Goal: Task Accomplishment & Management: Complete application form

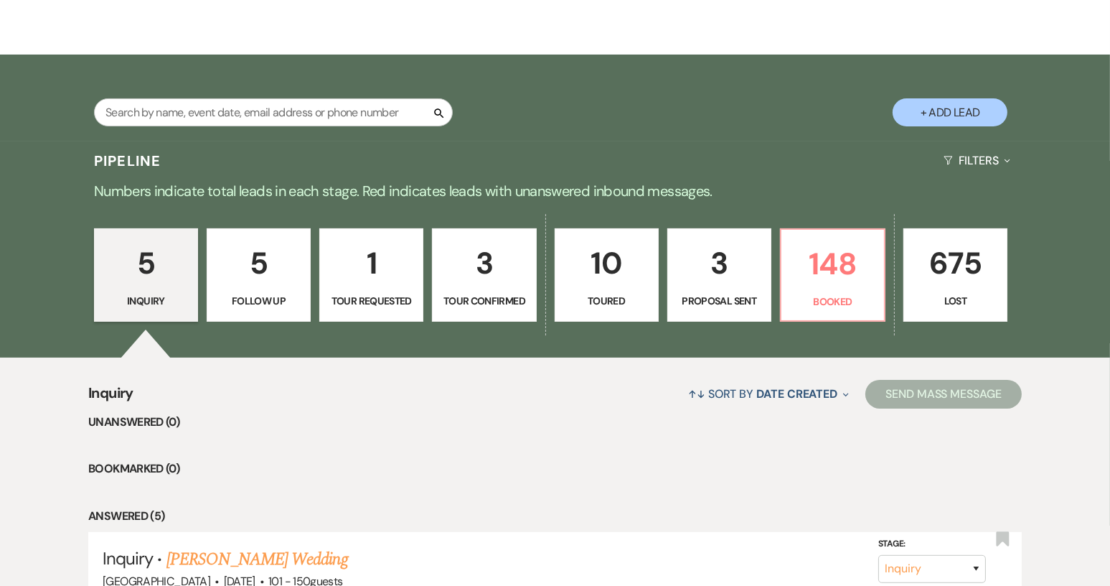
scroll to position [205, 0]
click at [832, 286] on p "148" at bounding box center [832, 263] width 85 height 48
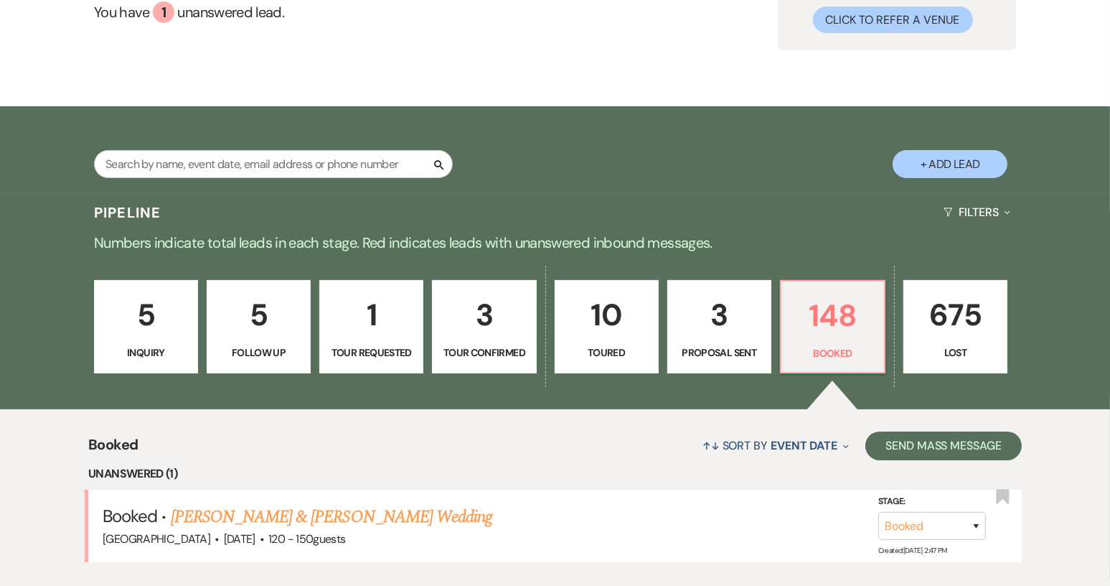
scroll to position [205, 0]
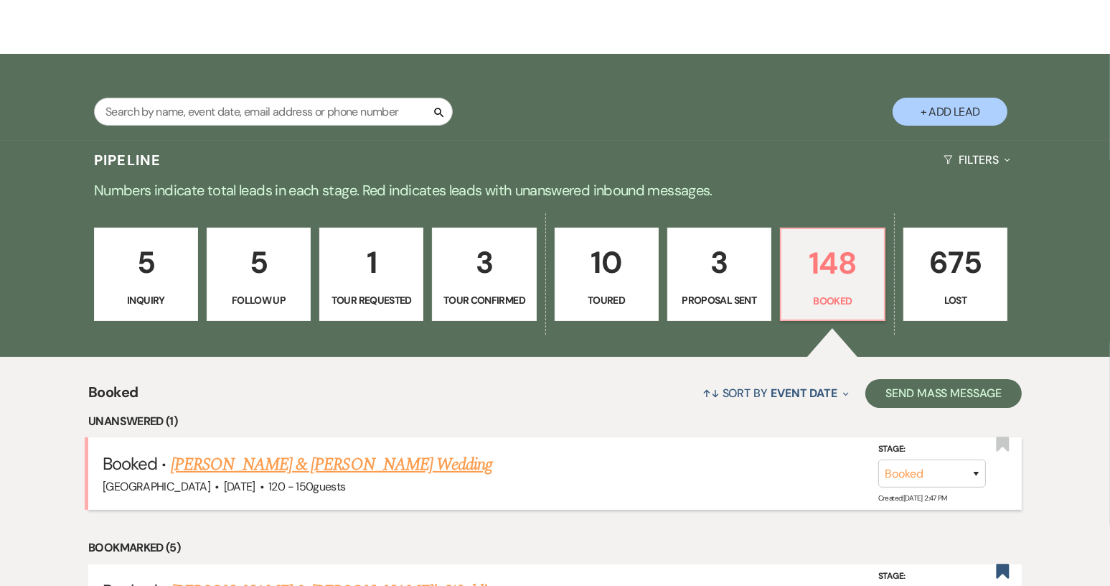
click at [389, 459] on link "[PERSON_NAME] & [PERSON_NAME] Wedding" at bounding box center [332, 464] width 322 height 26
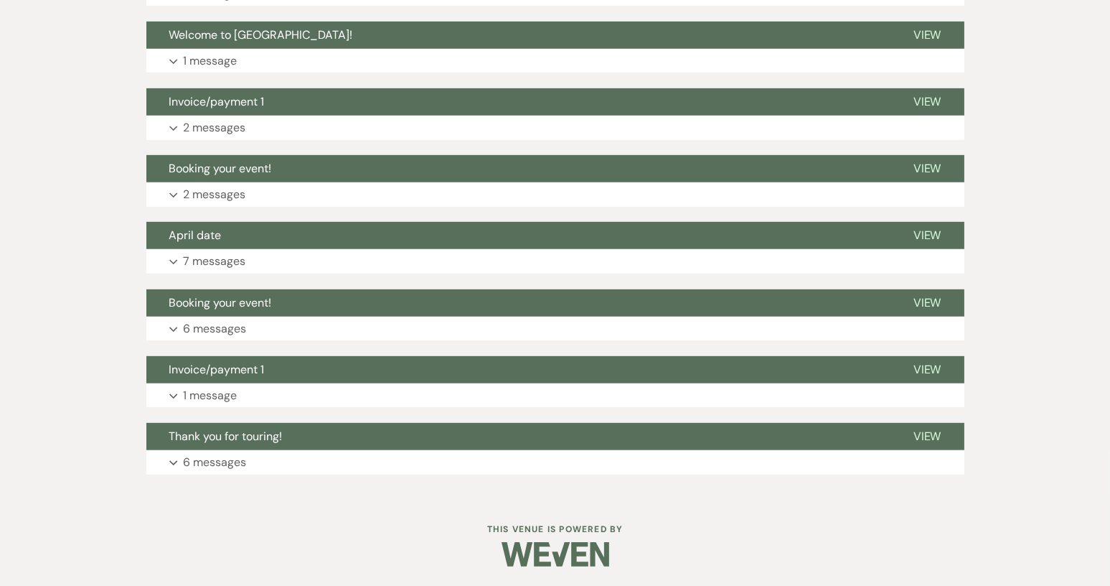
scroll to position [825, 0]
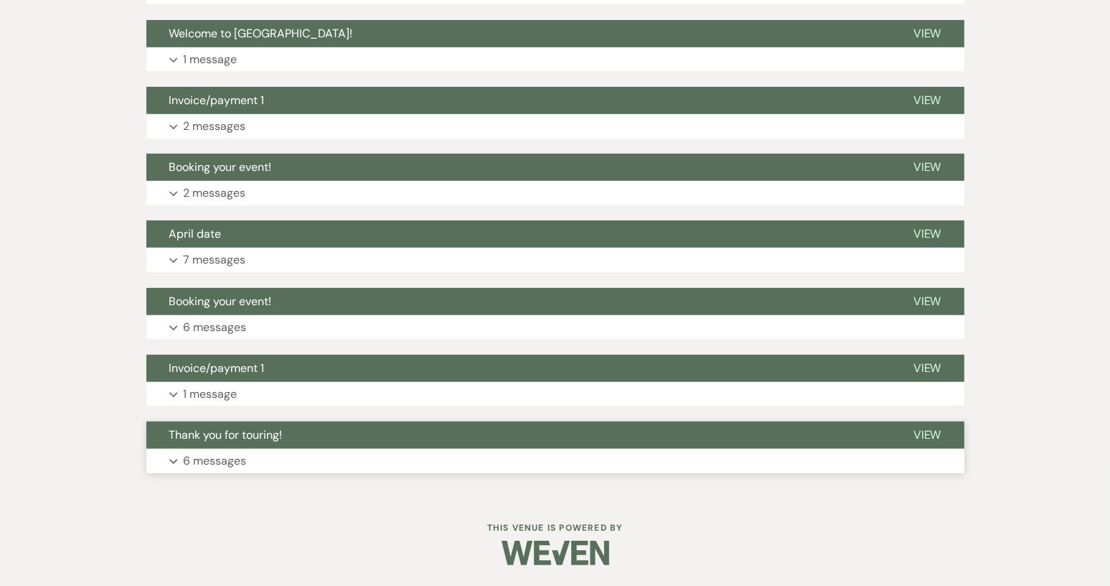
click at [255, 425] on button "Thank you for touring!" at bounding box center [518, 434] width 744 height 27
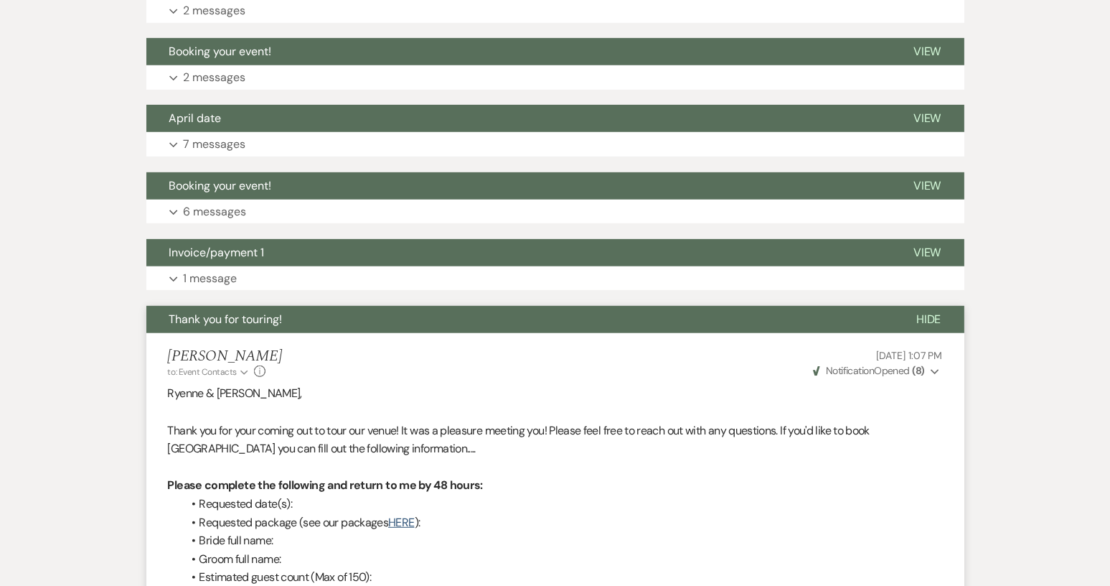
scroll to position [933, 0]
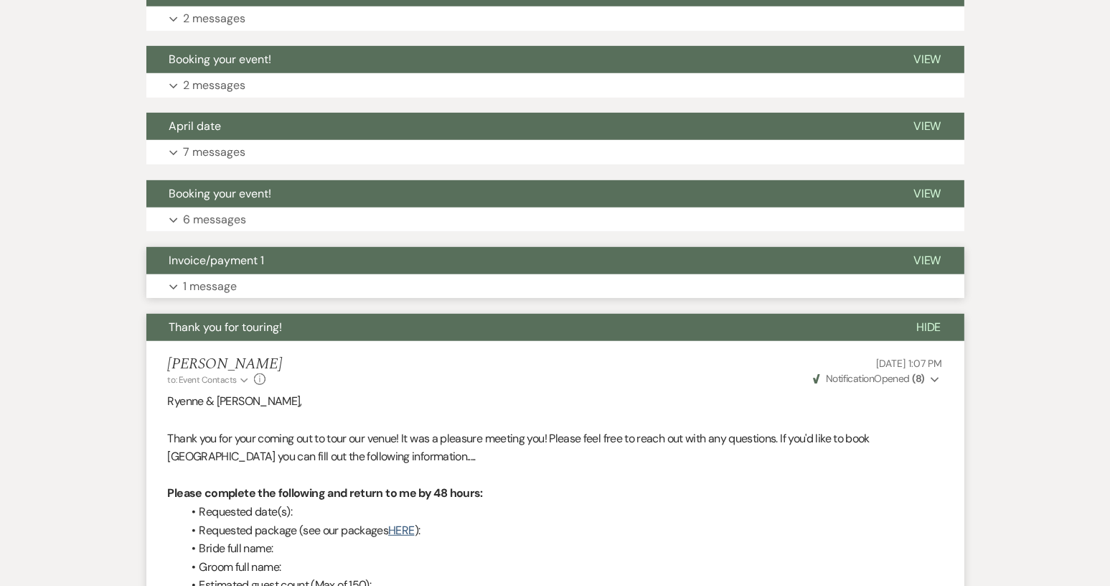
click at [242, 266] on span "Invoice/payment 1" at bounding box center [216, 260] width 95 height 15
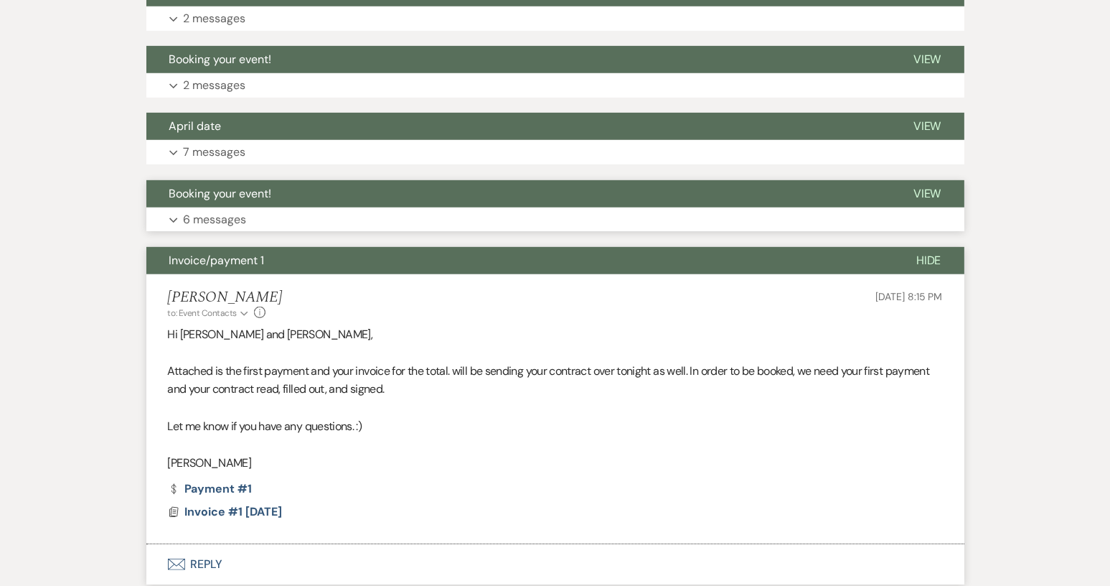
click at [248, 197] on span "Booking your event!" at bounding box center [220, 193] width 103 height 15
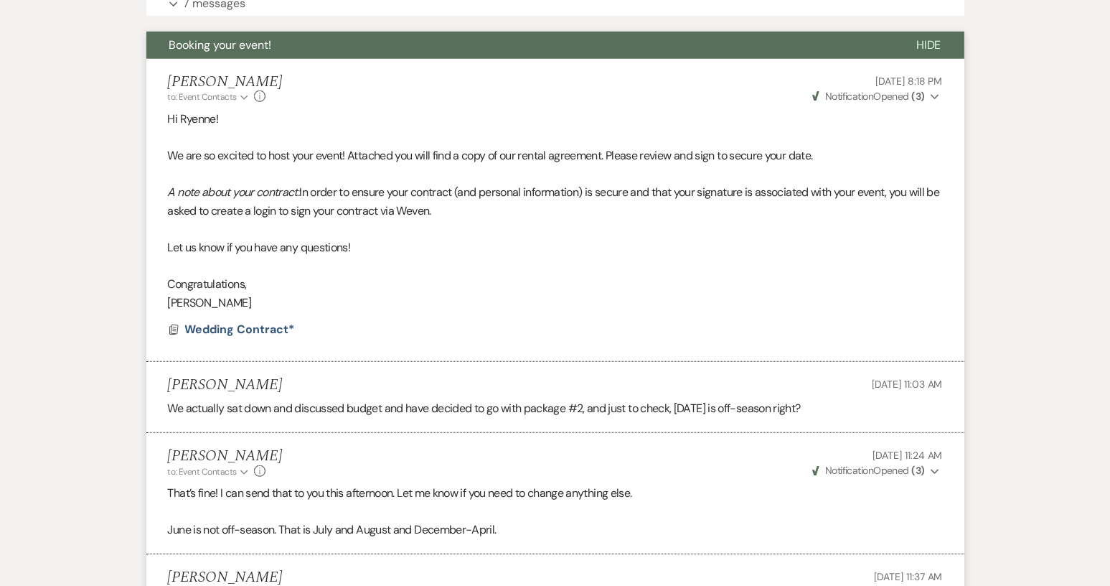
scroll to position [1148, 0]
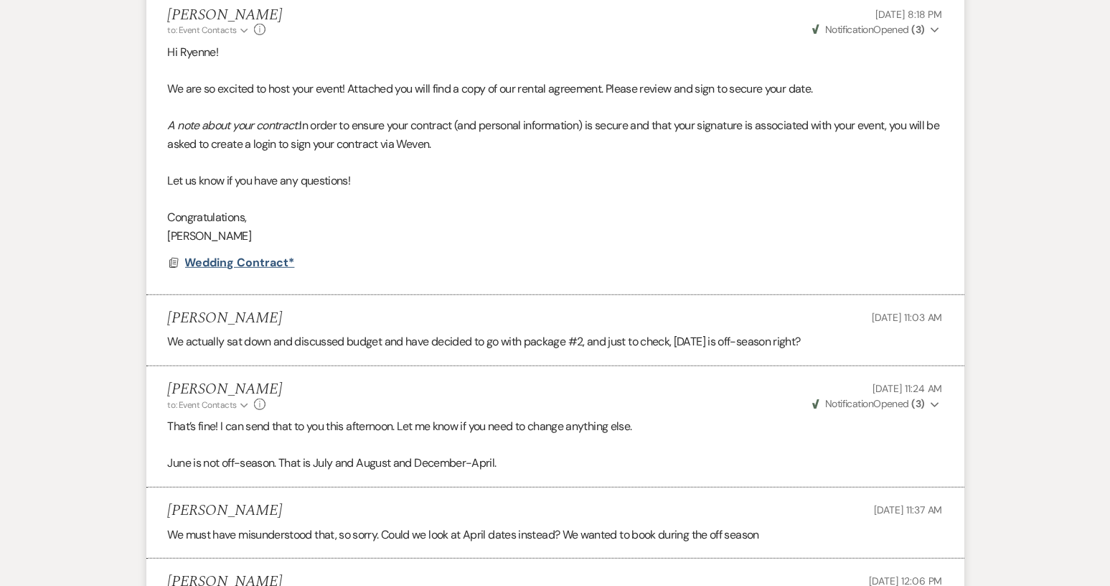
click at [237, 265] on span "Wedding Contract*" at bounding box center [240, 262] width 110 height 15
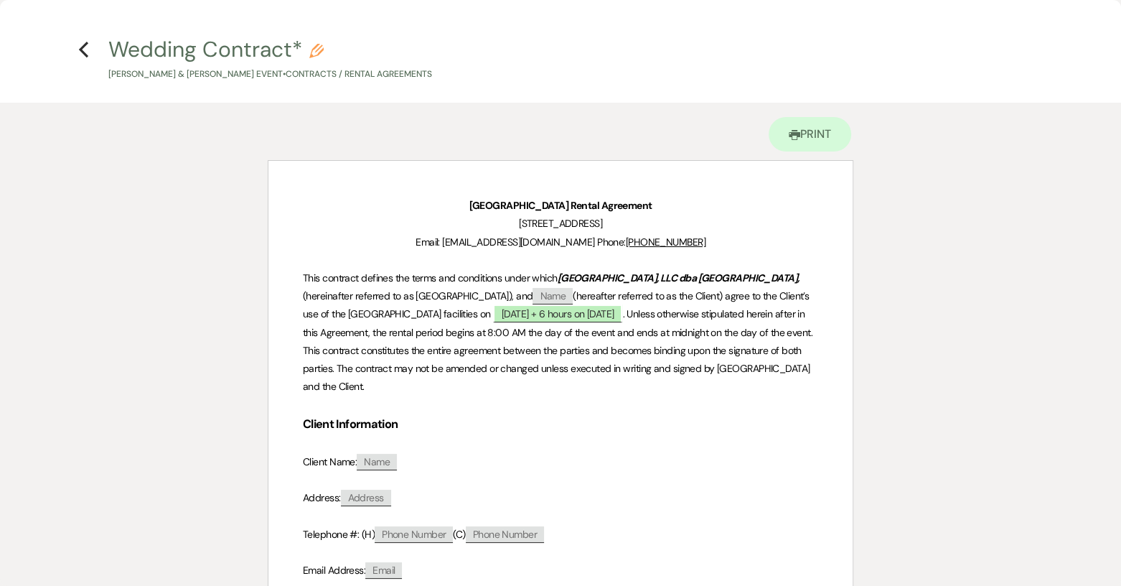
click at [90, 52] on h4 "Previous Wedding Contract* Pencil [PERSON_NAME] & [PERSON_NAME] Event • Contrac…" at bounding box center [560, 57] width 1033 height 47
click at [85, 53] on use "button" at bounding box center [83, 50] width 9 height 16
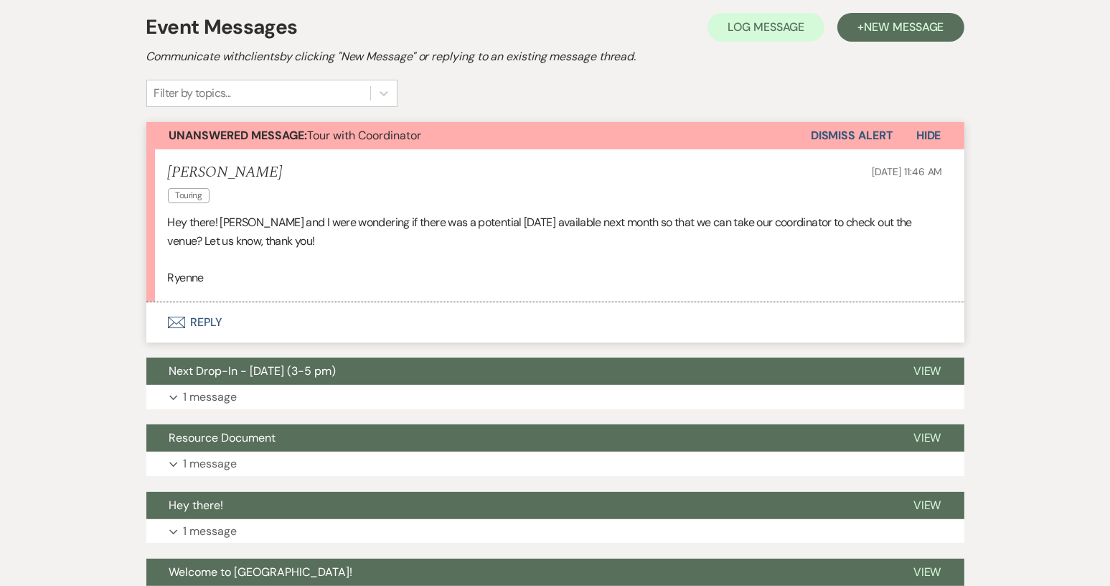
scroll to position [215, 0]
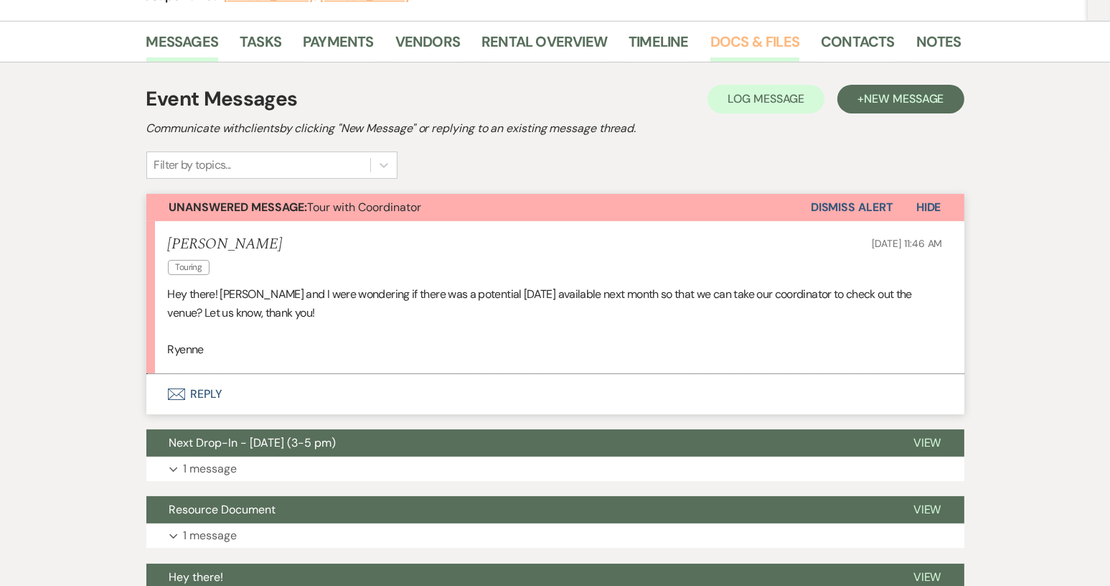
click at [759, 52] on link "Docs & Files" at bounding box center [754, 46] width 89 height 32
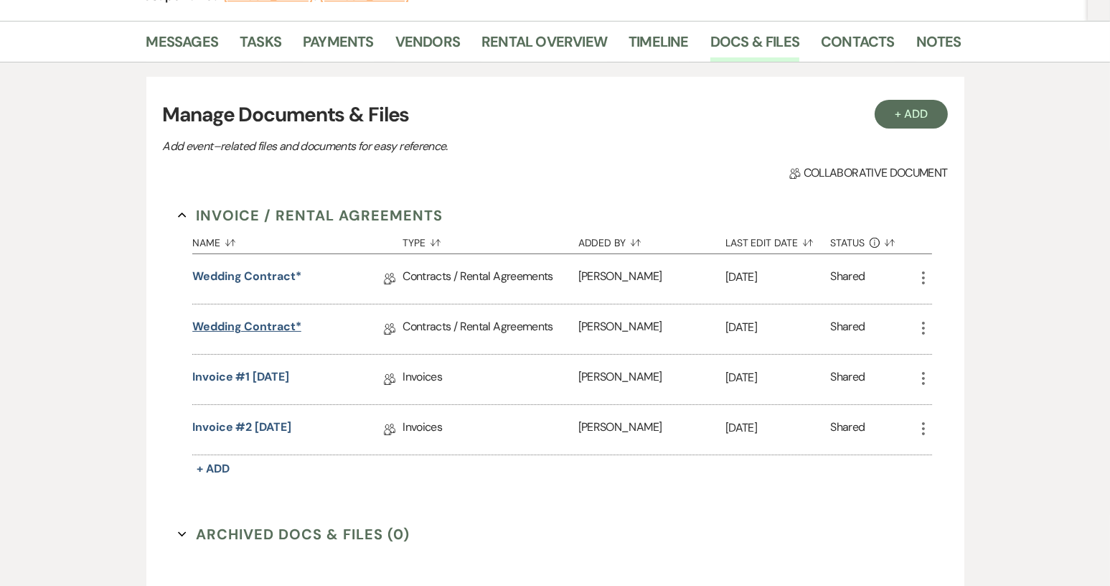
click at [285, 324] on link "Wedding Contract*" at bounding box center [246, 329] width 109 height 22
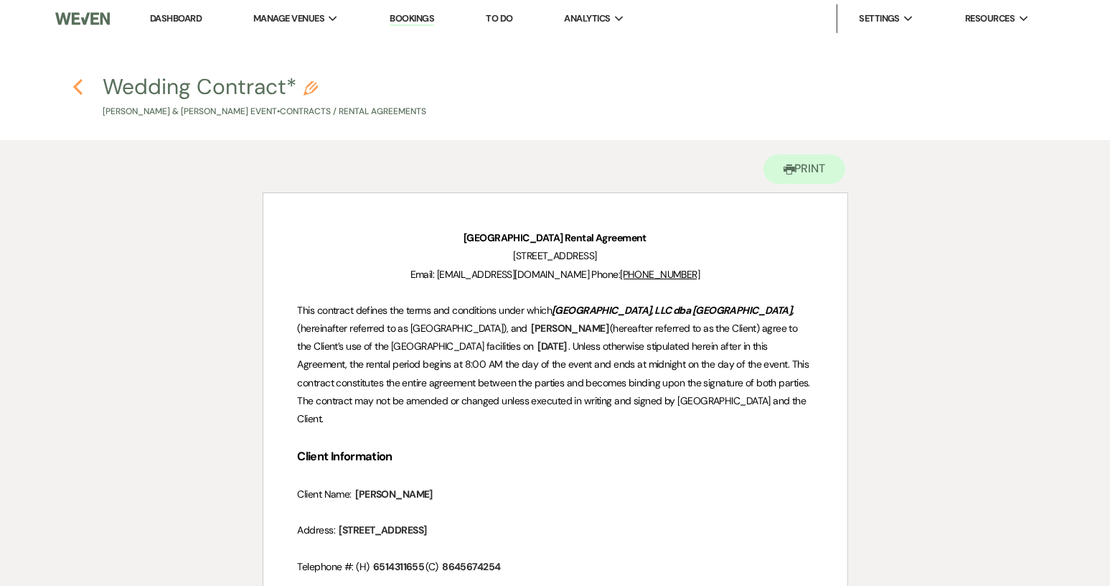
click at [78, 88] on icon "Previous" at bounding box center [77, 86] width 11 height 17
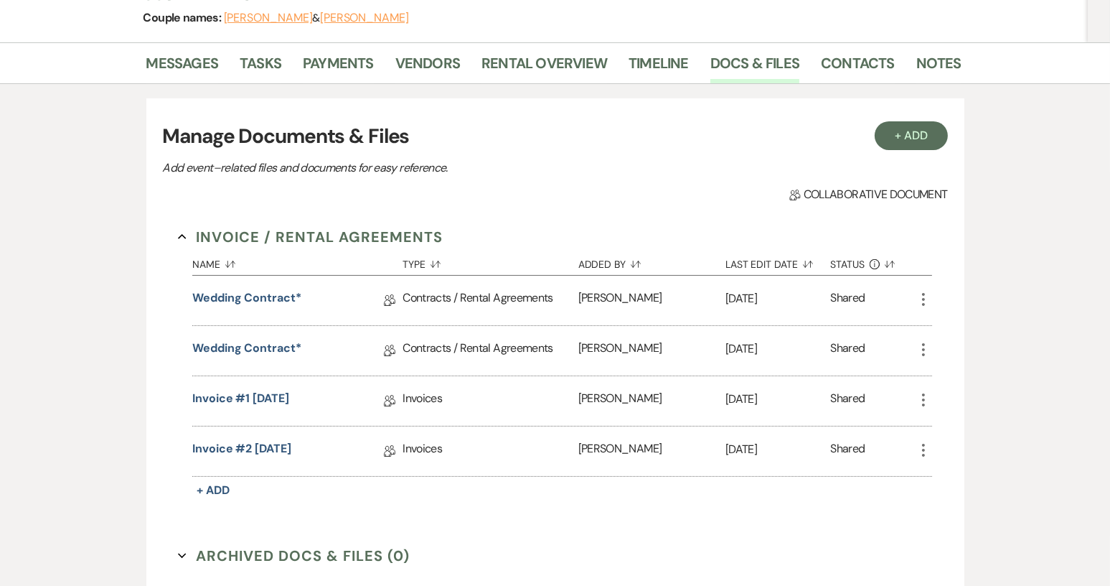
scroll to position [46, 0]
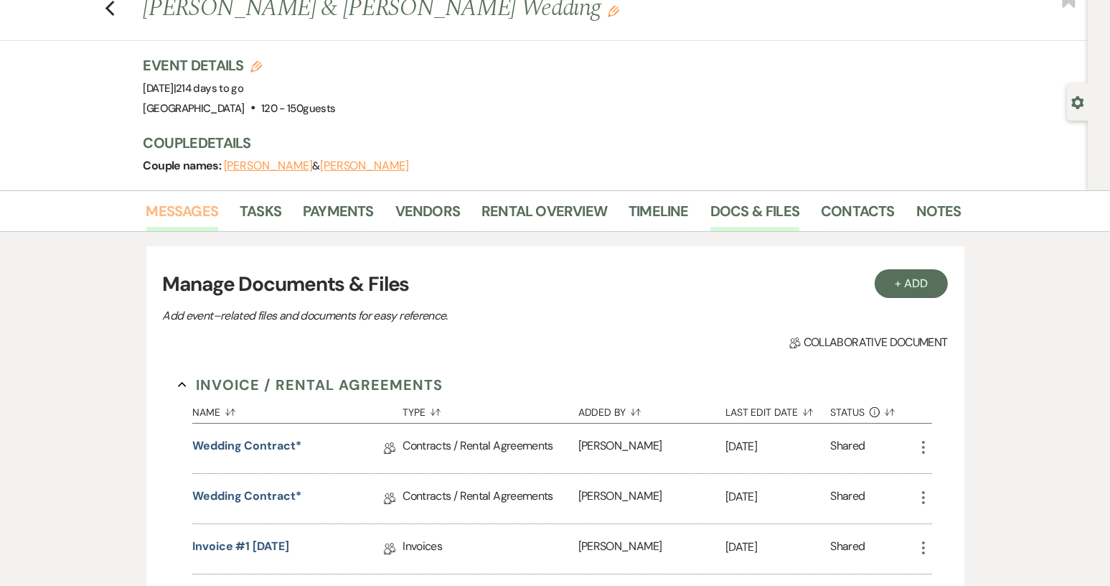
click at [184, 207] on link "Messages" at bounding box center [182, 216] width 72 height 32
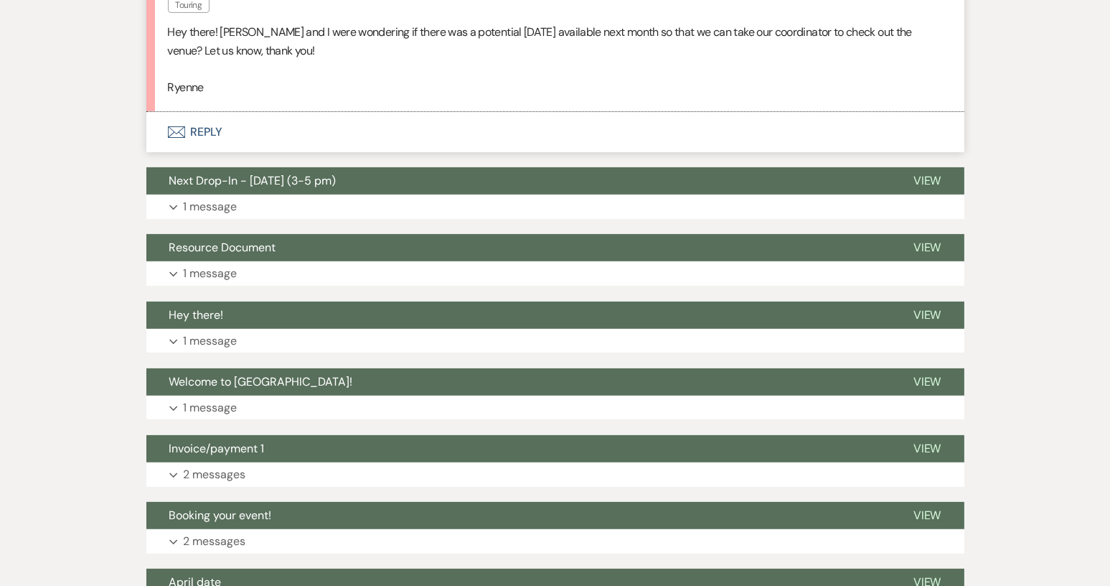
scroll to position [620, 0]
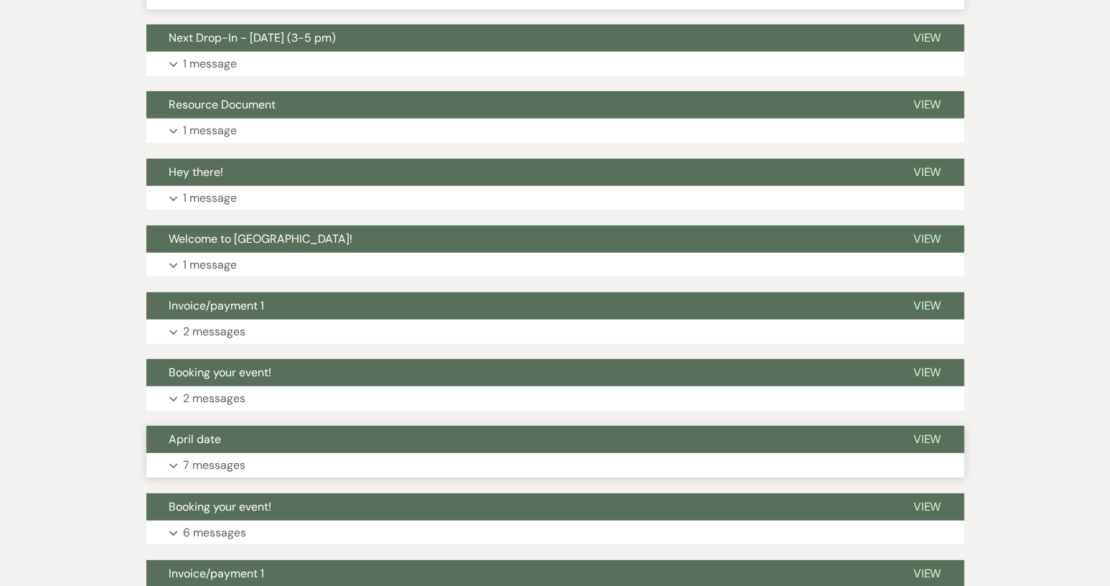
click at [239, 432] on button "April date" at bounding box center [518, 439] width 744 height 27
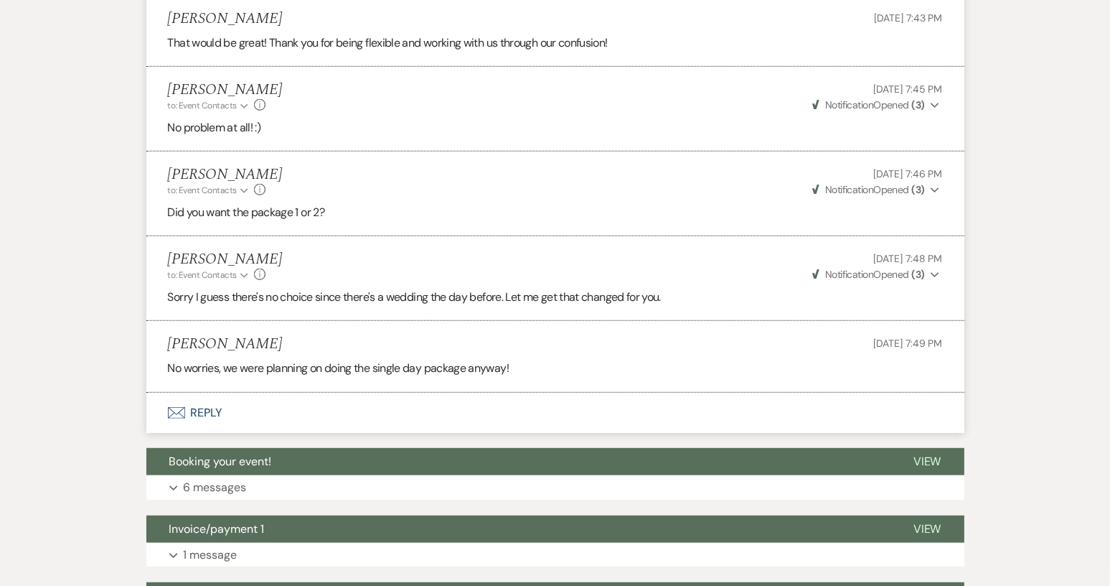
scroll to position [1409, 0]
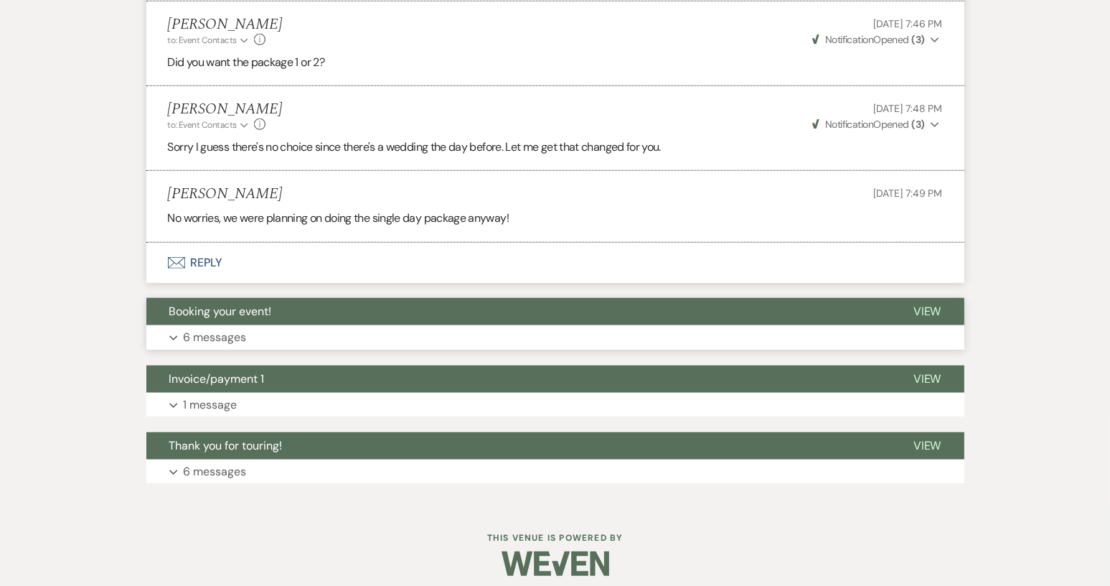
click at [308, 322] on button "Booking your event!" at bounding box center [518, 311] width 744 height 27
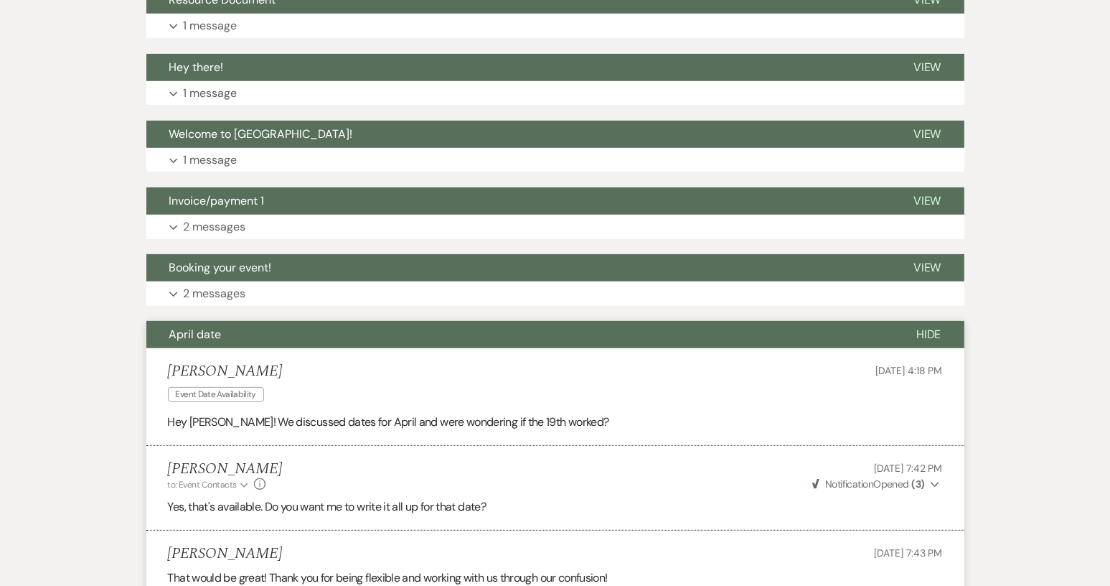
scroll to position [722, 0]
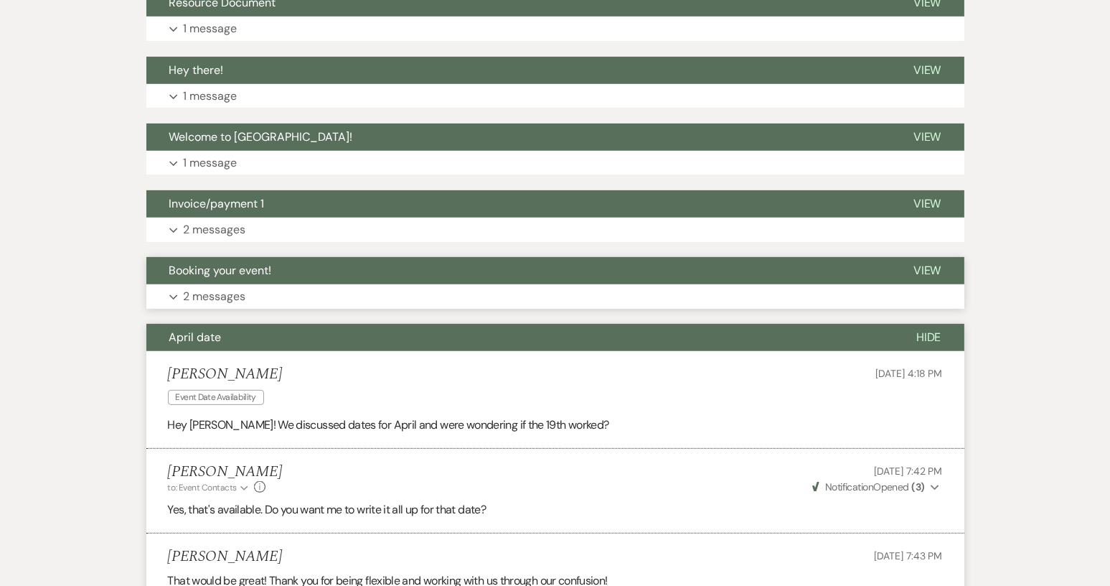
click at [319, 283] on button "Booking your event!" at bounding box center [518, 270] width 744 height 27
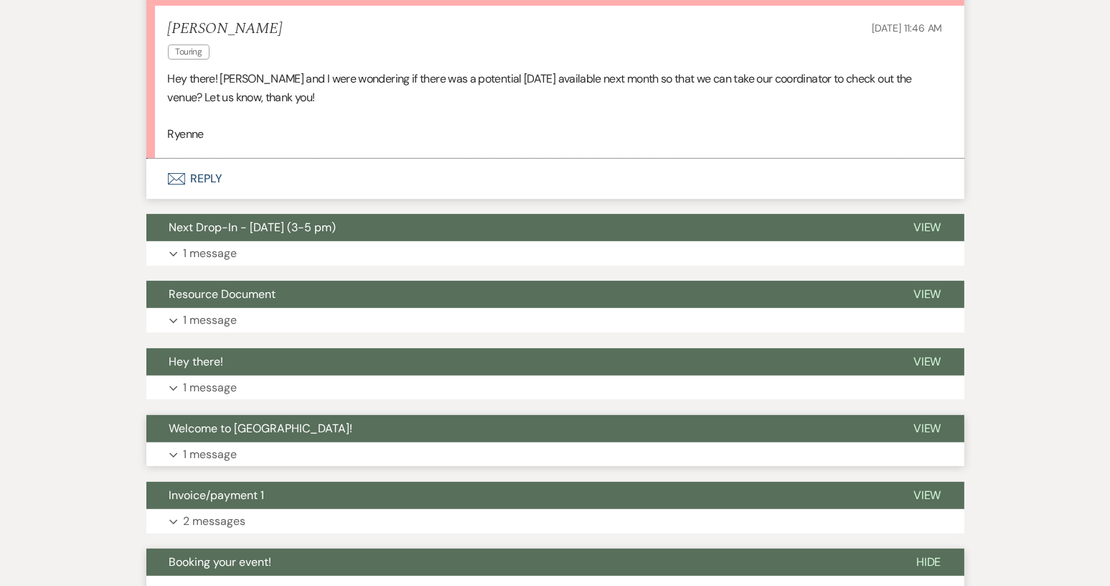
scroll to position [287, 0]
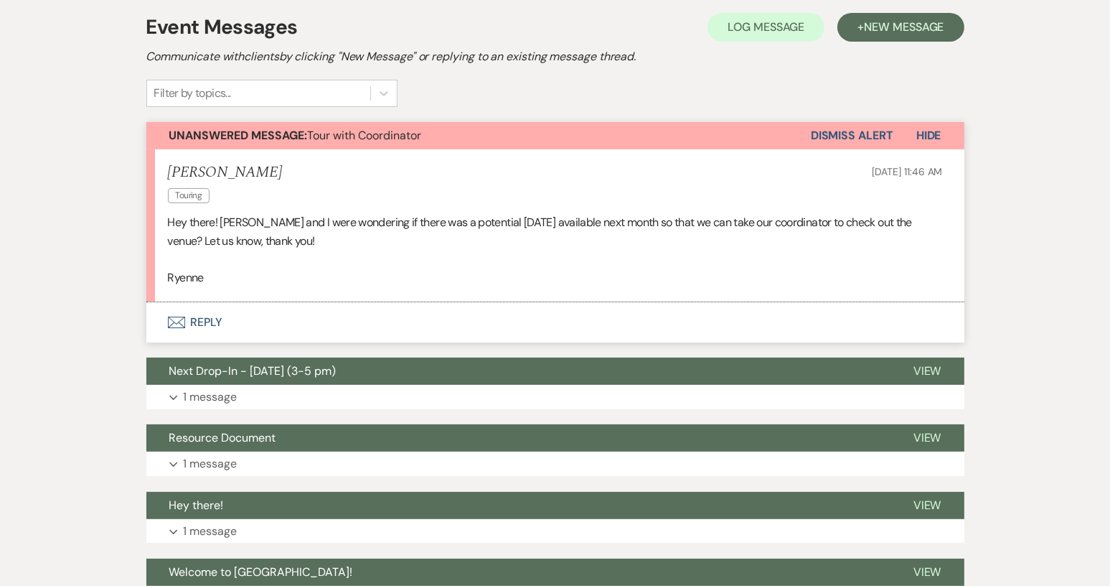
click at [215, 322] on button "Envelope Reply" at bounding box center [555, 322] width 818 height 40
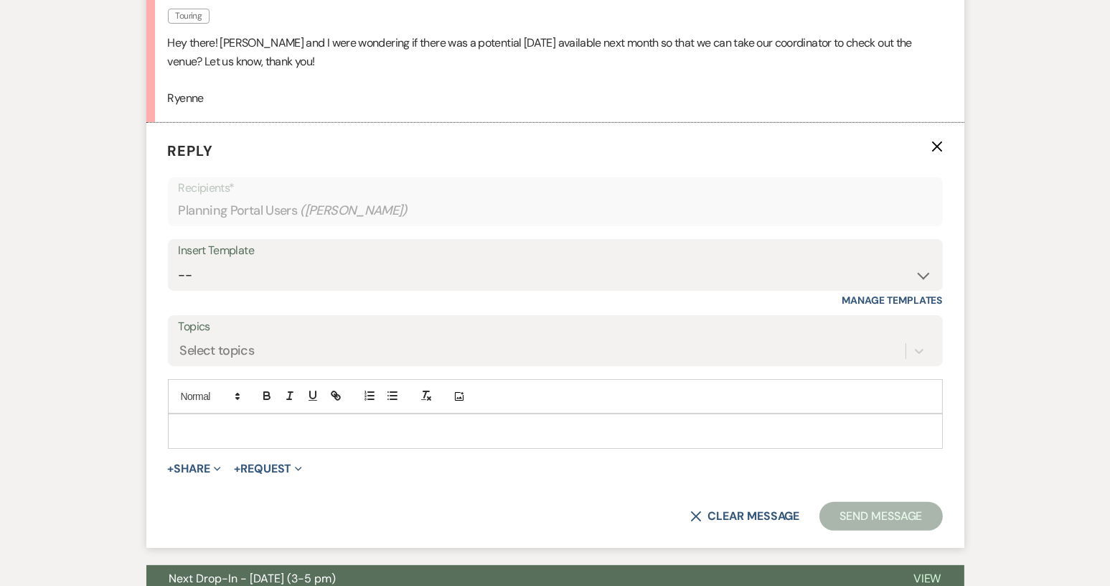
scroll to position [469, 0]
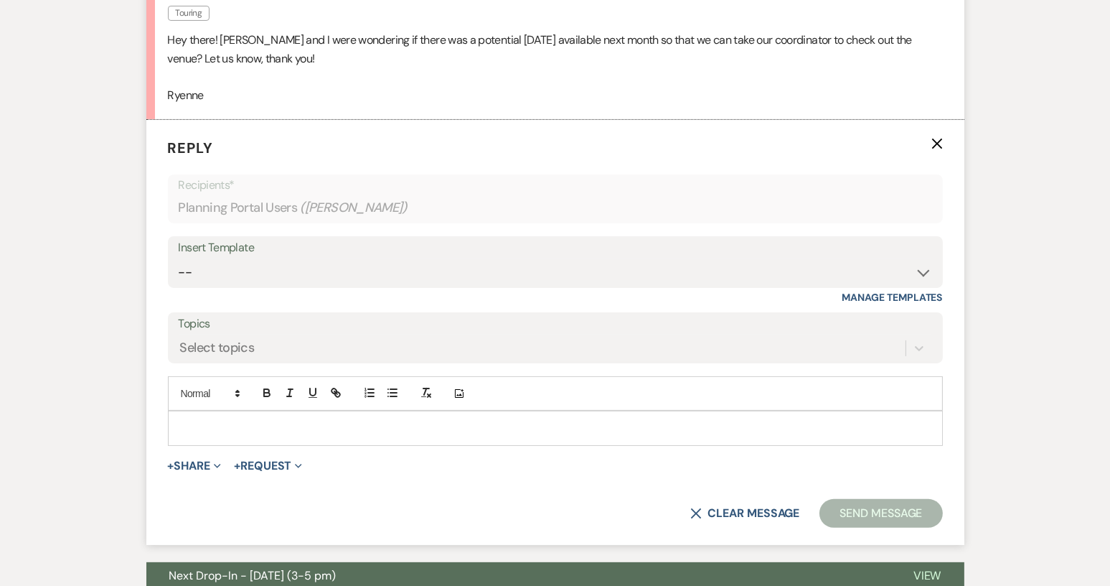
click at [236, 428] on p at bounding box center [555, 428] width 752 height 16
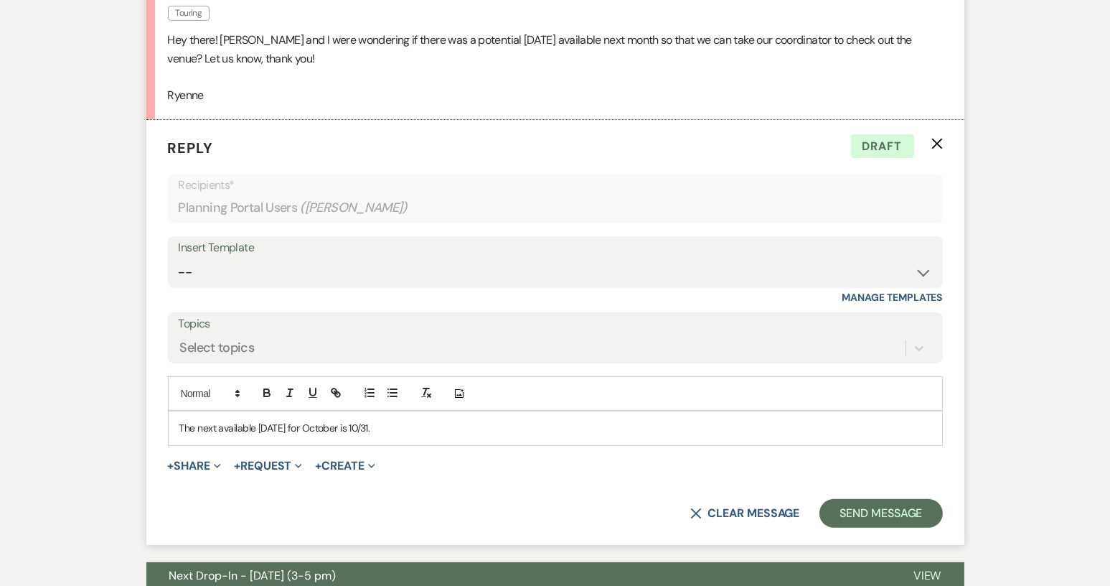
click at [283, 428] on p "The next available [DATE] for October is 10/31." at bounding box center [555, 428] width 752 height 16
click at [286, 426] on p "The next available [DATE] for October is 10/31." at bounding box center [555, 428] width 752 height 16
drag, startPoint x: 286, startPoint y: 426, endPoint x: 338, endPoint y: 430, distance: 52.5
click at [338, 430] on p "The next available [DATE] for October is 10/31." at bounding box center [555, 428] width 752 height 16
click at [338, 430] on p "The next available [DATE] is 10/31." at bounding box center [555, 428] width 752 height 16
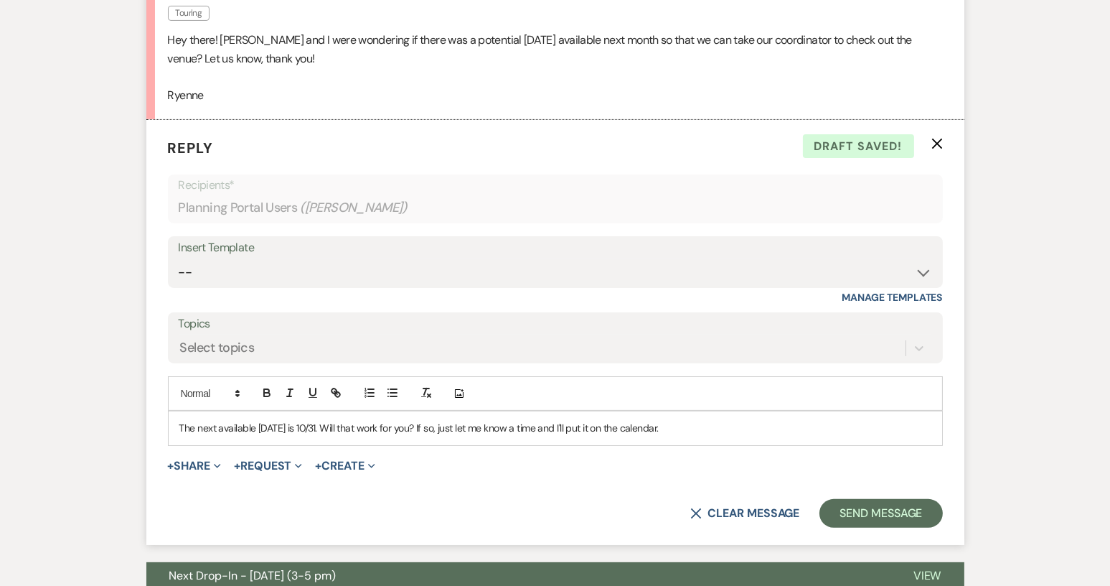
click at [281, 425] on p "The next available [DATE] is 10/31. Will that work for you? If so, just let me …" at bounding box center [555, 428] width 752 height 16
click at [728, 436] on div "The next available [DATE] in October is 10/31. Will that work for you? If so, j…" at bounding box center [556, 427] width 774 height 33
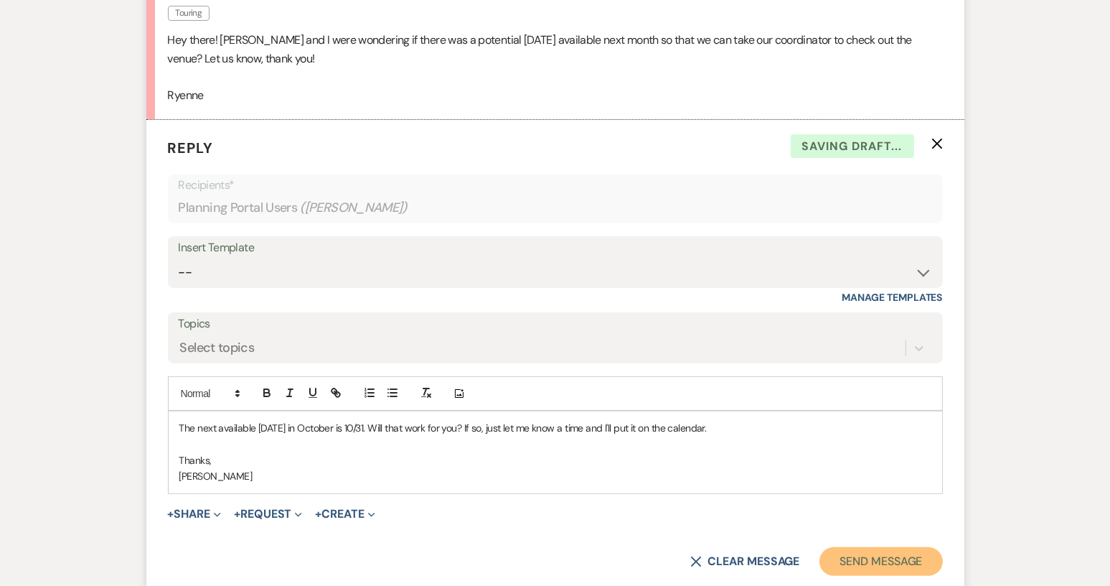
click at [856, 563] on button "Send Message" at bounding box center [881, 561] width 123 height 29
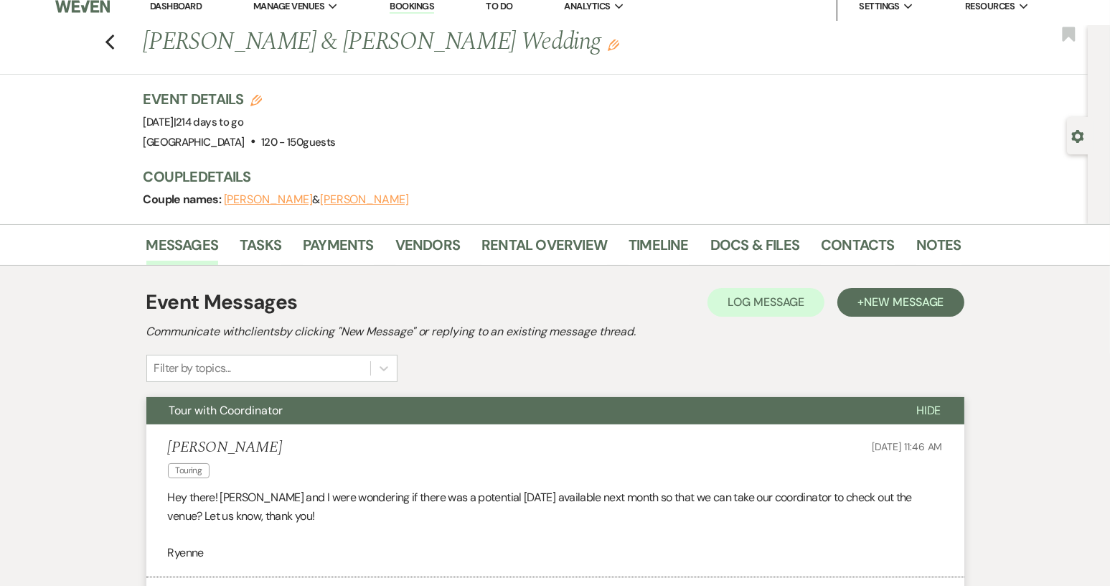
scroll to position [0, 0]
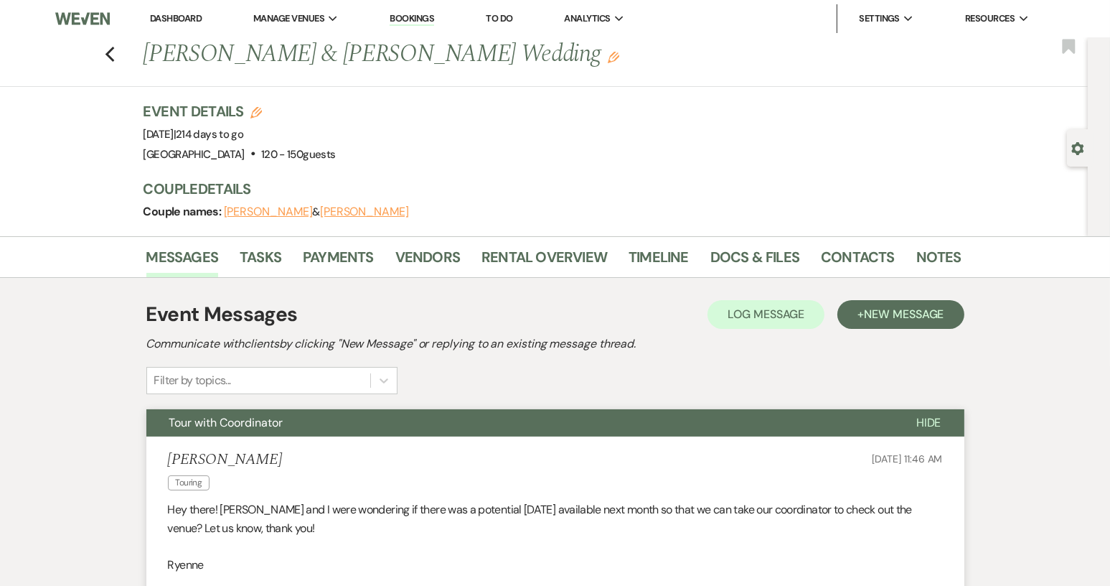
click at [165, 19] on link "Dashboard" at bounding box center [176, 18] width 52 height 12
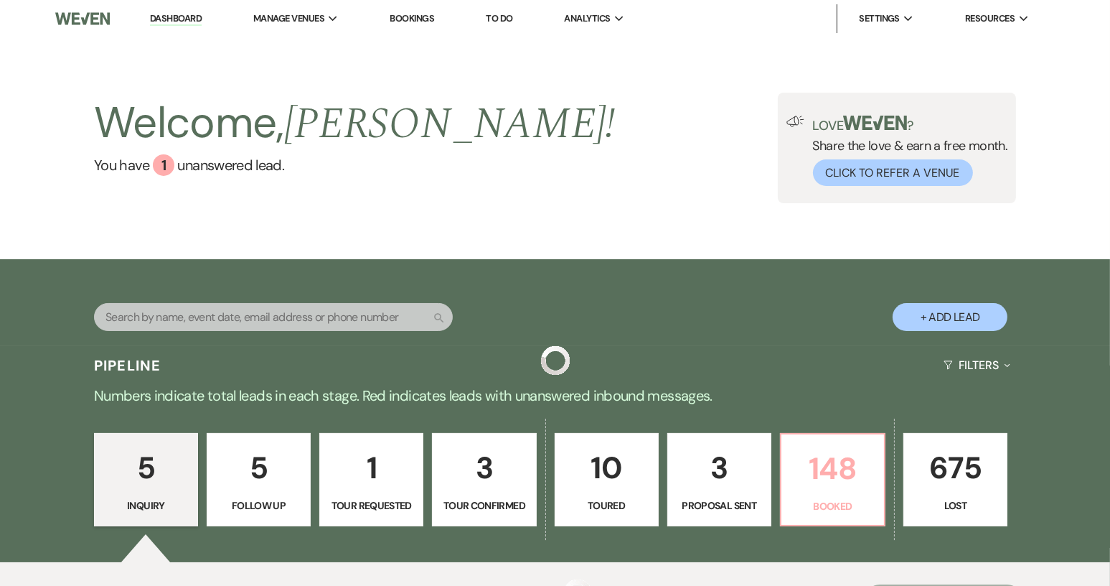
click at [831, 484] on p "148" at bounding box center [832, 468] width 85 height 48
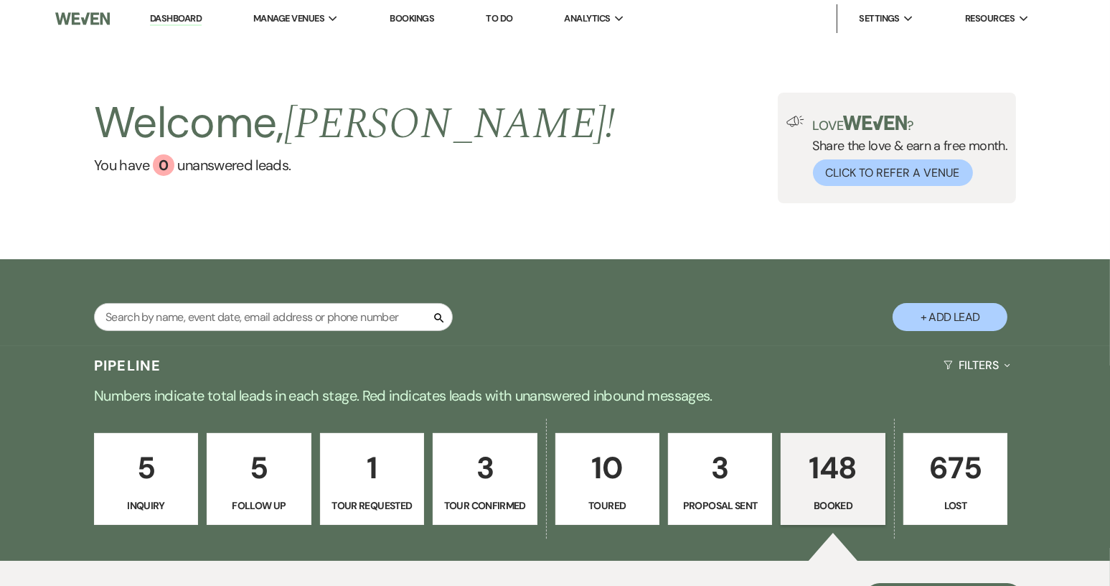
click at [959, 314] on button "+ Add Lead" at bounding box center [950, 317] width 115 height 28
select select "640"
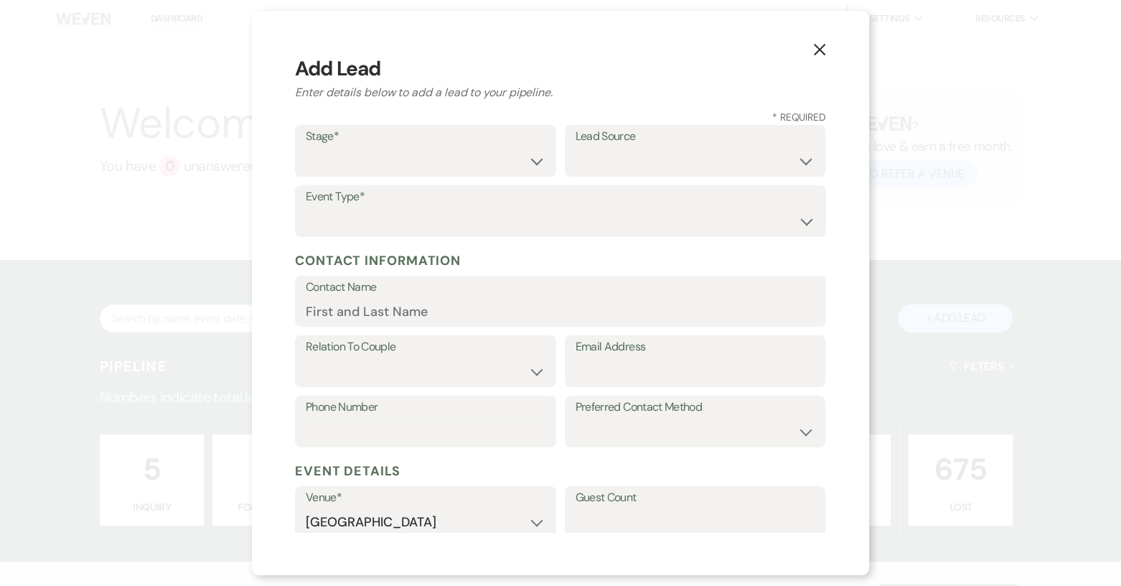
click at [815, 53] on icon "X" at bounding box center [819, 49] width 13 height 13
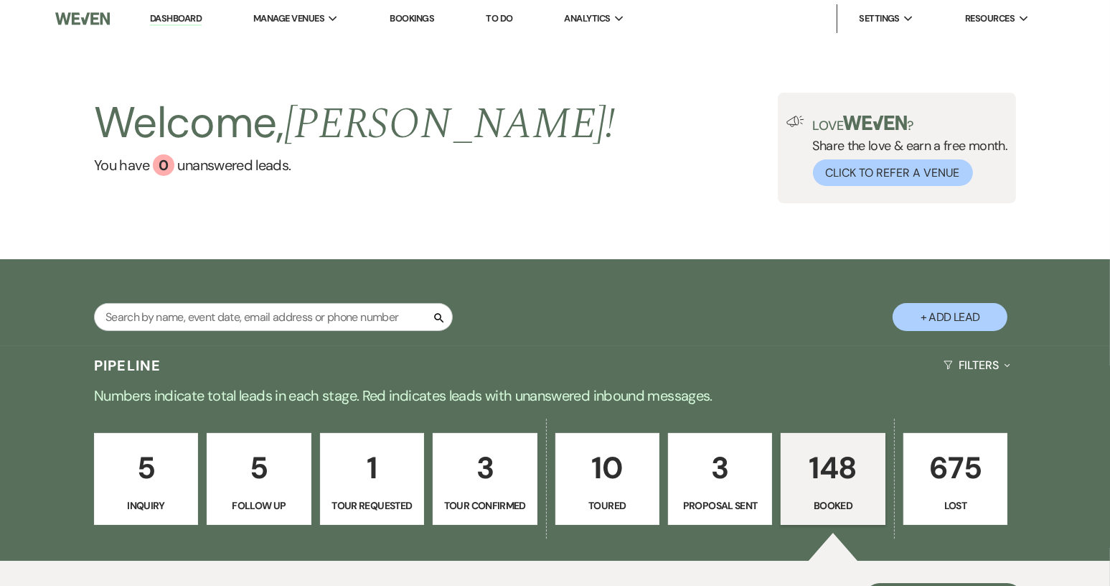
click at [137, 492] on link "5 Inquiry" at bounding box center [146, 479] width 104 height 92
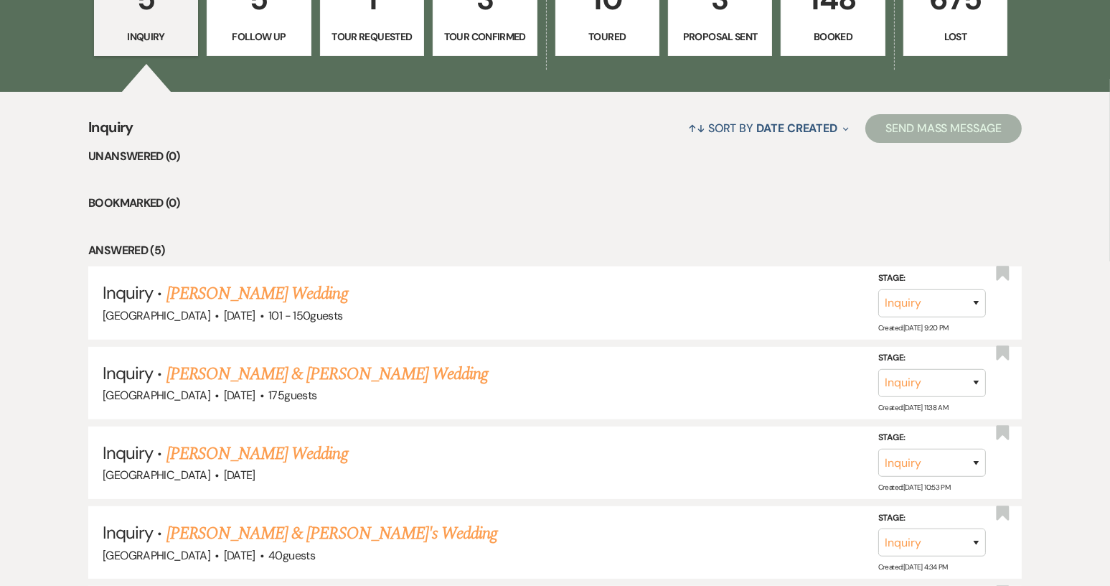
scroll to position [294, 0]
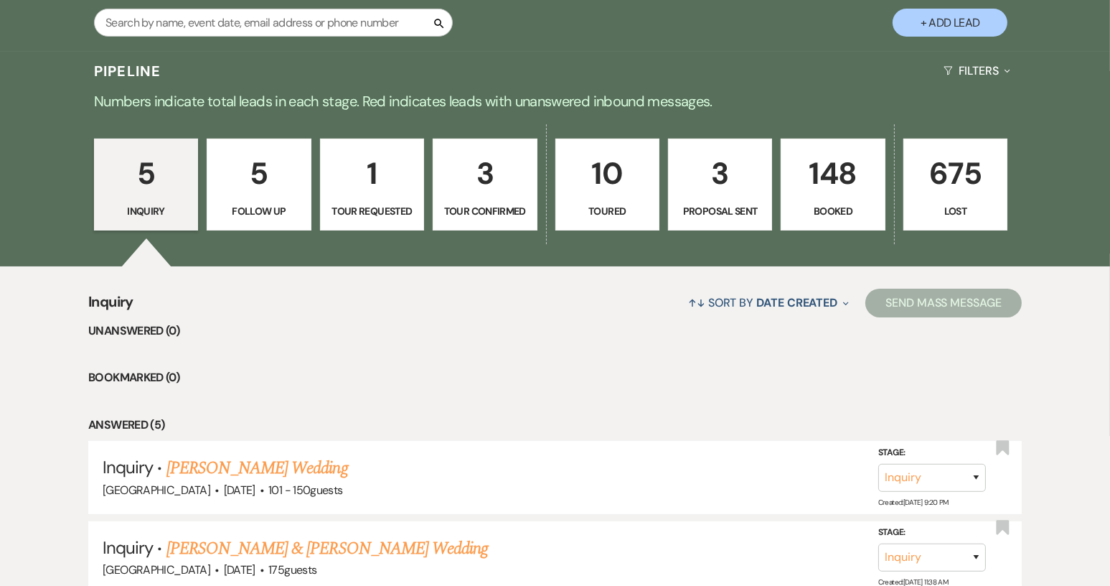
click at [231, 208] on p "Follow Up" at bounding box center [258, 211] width 85 height 16
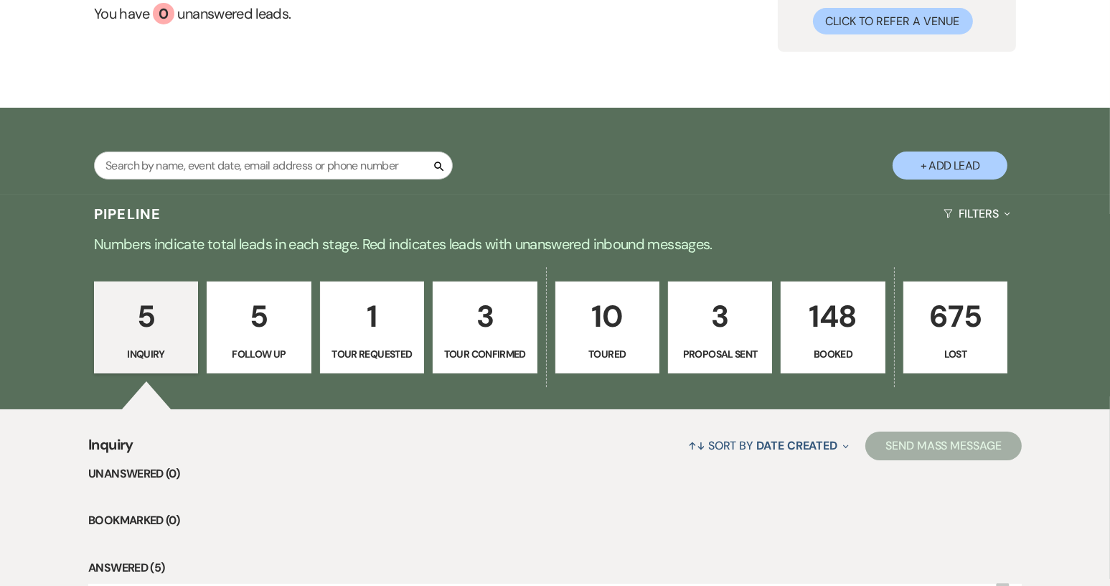
select select "9"
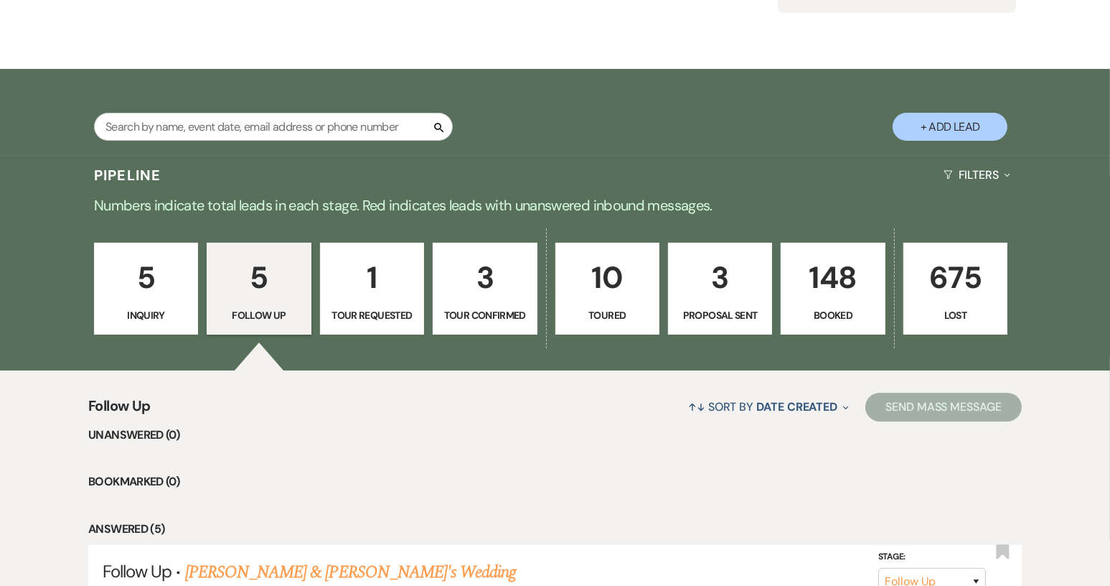
scroll to position [79, 0]
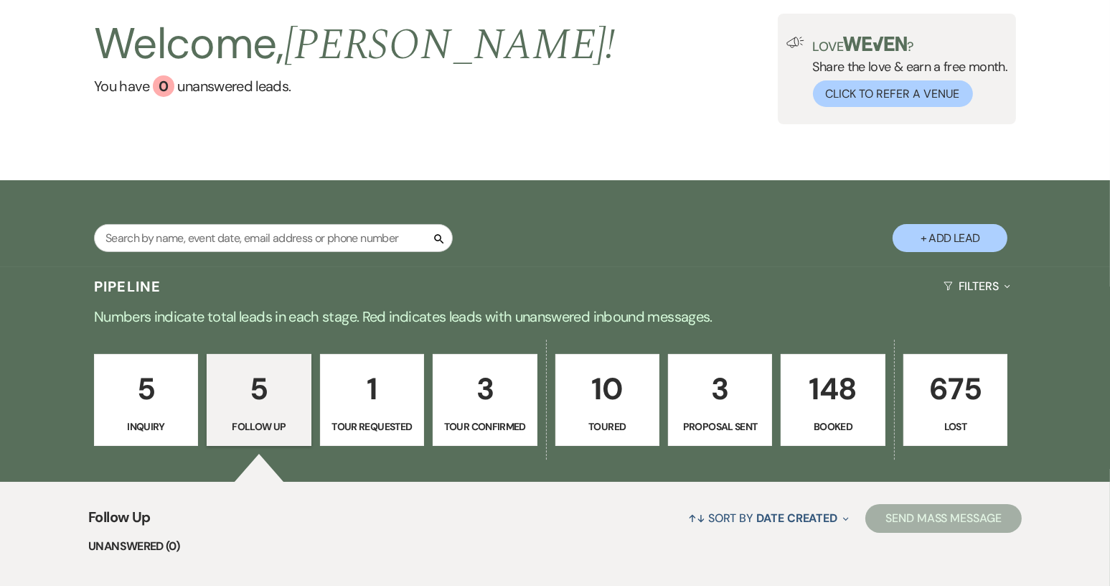
click at [959, 235] on button "+ Add Lead" at bounding box center [950, 238] width 115 height 28
select select "640"
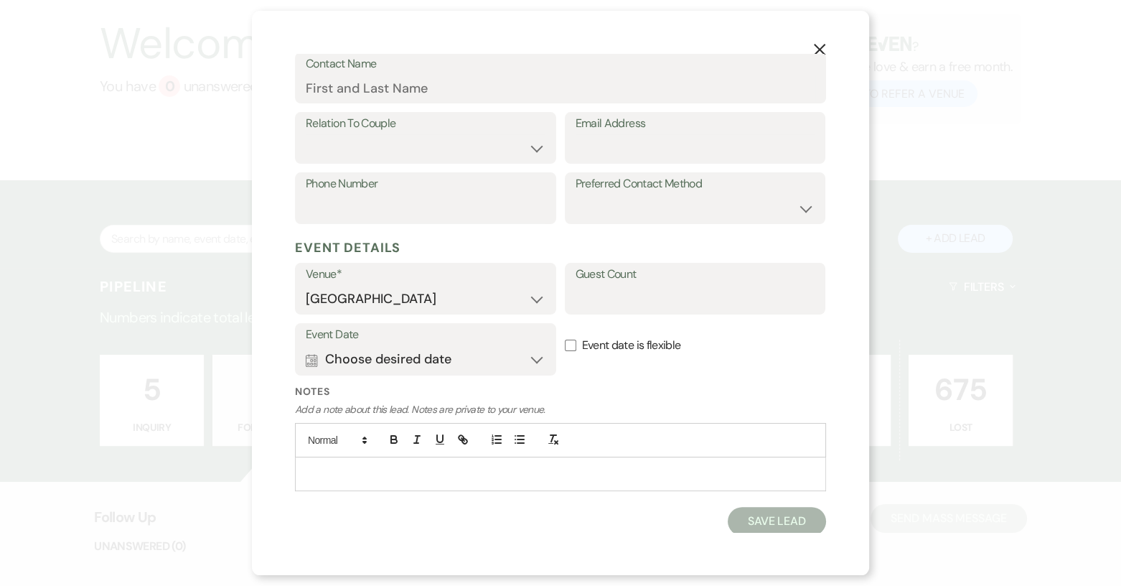
scroll to position [225, 0]
click at [338, 470] on p at bounding box center [560, 472] width 508 height 16
click at [306, 470] on p at bounding box center [560, 472] width 508 height 16
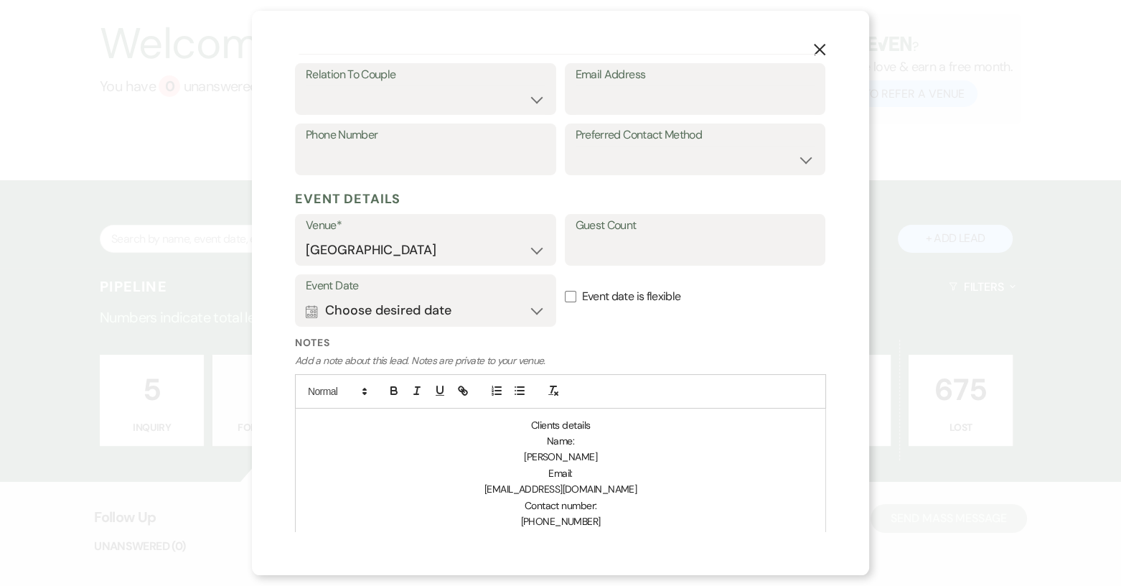
scroll to position [297, 0]
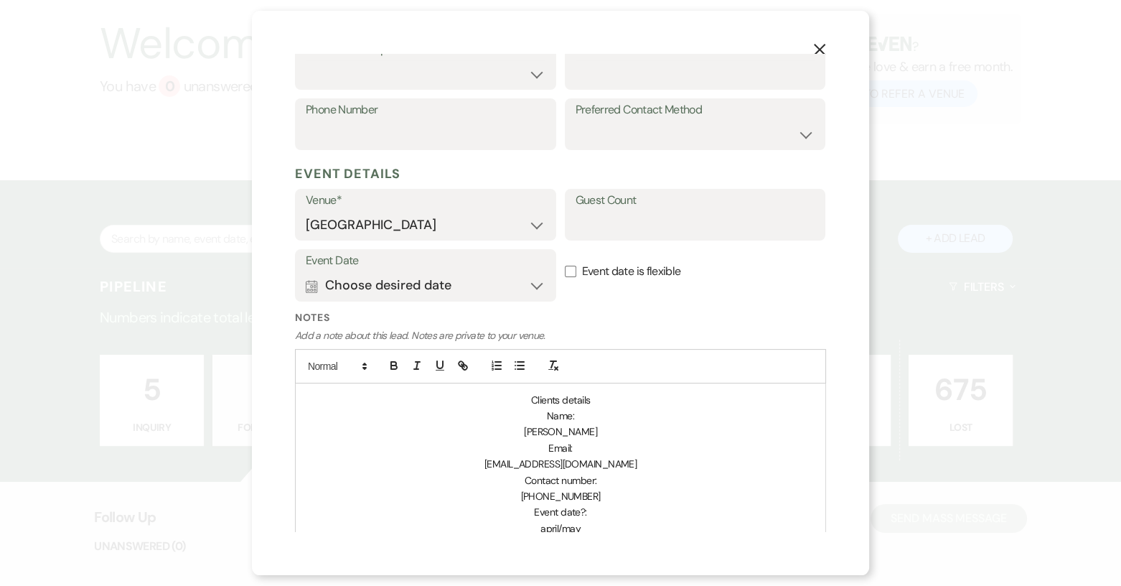
drag, startPoint x: 522, startPoint y: 432, endPoint x: 599, endPoint y: 435, distance: 77.6
click at [599, 435] on p "[PERSON_NAME]" at bounding box center [560, 431] width 508 height 16
copy span "[PERSON_NAME]"
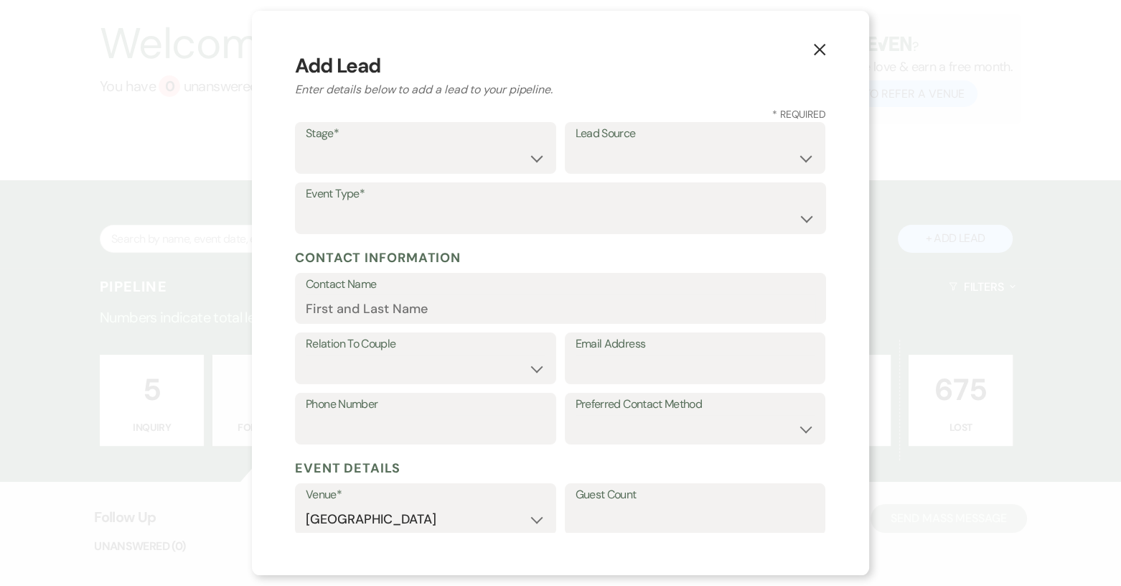
scroll to position [0, 0]
click at [356, 316] on input "Contact Name" at bounding box center [561, 311] width 510 height 28
paste input "[PERSON_NAME]"
drag, startPoint x: 310, startPoint y: 315, endPoint x: 304, endPoint y: 306, distance: 10.4
click at [304, 306] on div "Contact Name [PERSON_NAME]" at bounding box center [560, 302] width 531 height 52
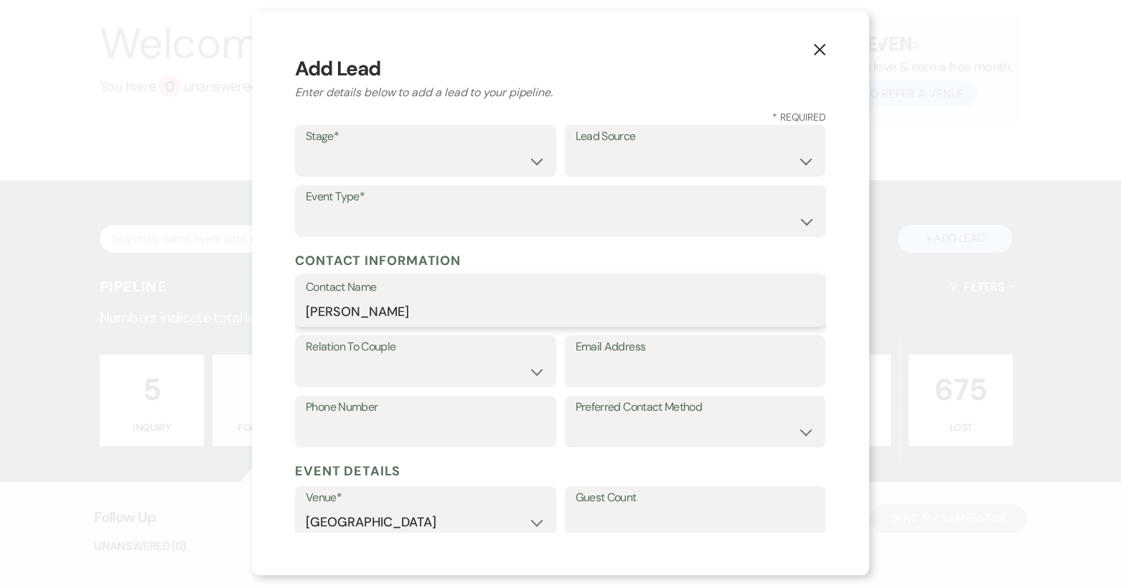
click at [345, 311] on input "[PERSON_NAME]" at bounding box center [561, 311] width 510 height 28
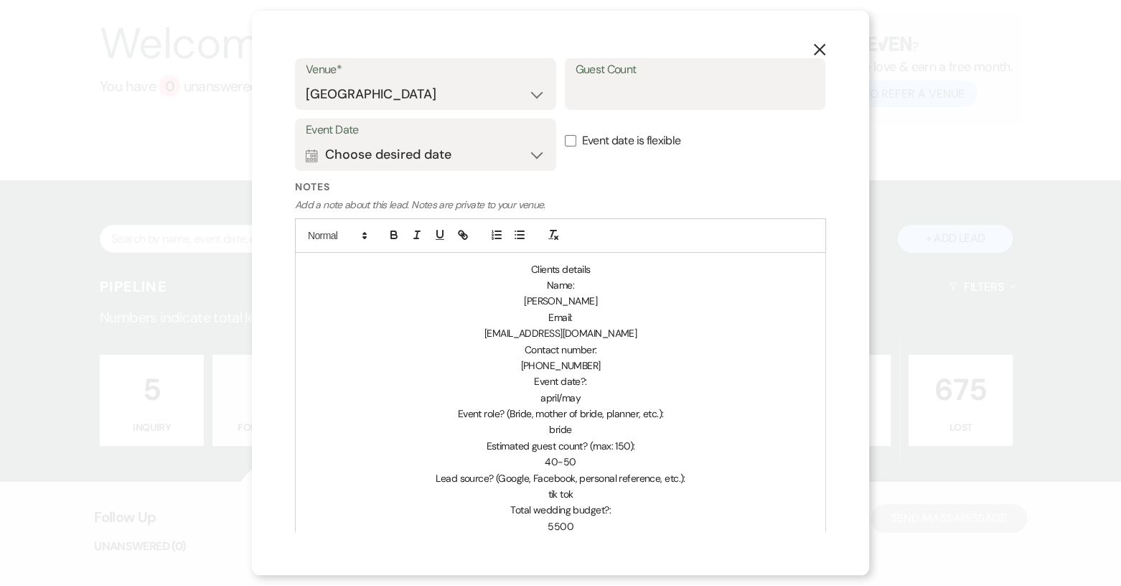
scroll to position [431, 0]
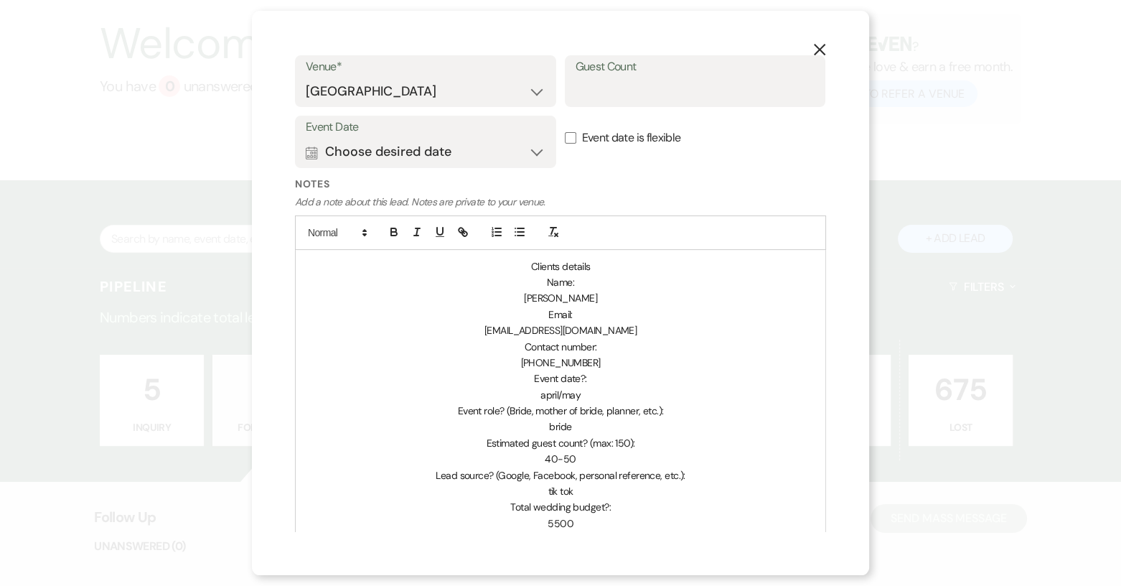
type input "[PERSON_NAME]"
drag, startPoint x: 503, startPoint y: 332, endPoint x: 604, endPoint y: 328, distance: 101.3
click at [604, 328] on span "[EMAIL_ADDRESS][DOMAIN_NAME]" at bounding box center [560, 330] width 152 height 13
drag, startPoint x: 501, startPoint y: 334, endPoint x: 614, endPoint y: 334, distance: 112.7
click at [614, 334] on p "[EMAIL_ADDRESS][DOMAIN_NAME]" at bounding box center [560, 330] width 508 height 16
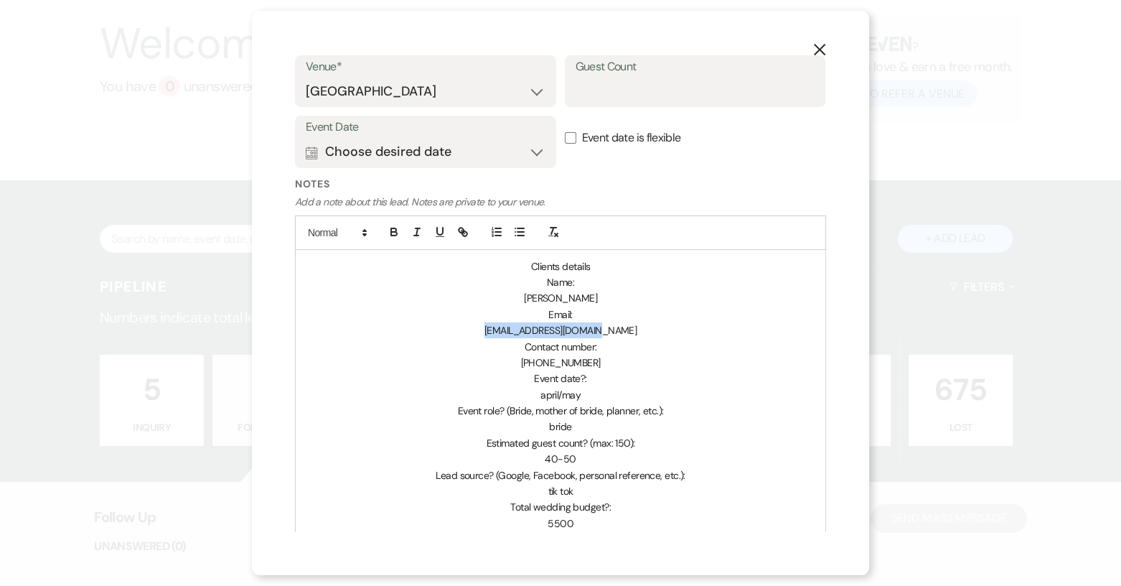
copy span "[EMAIL_ADDRESS][DOMAIN_NAME]"
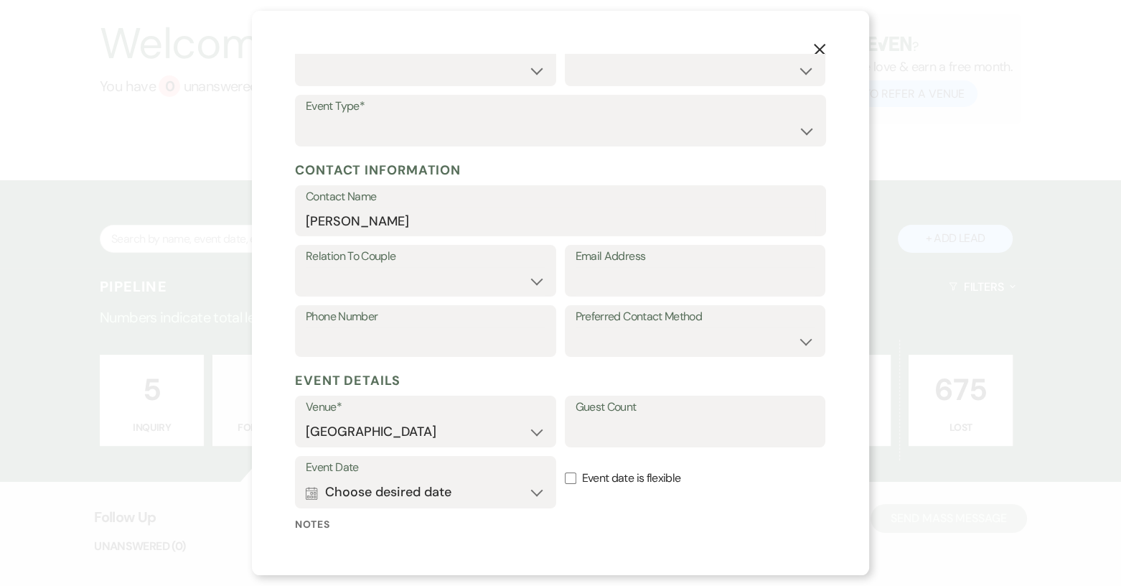
scroll to position [72, 0]
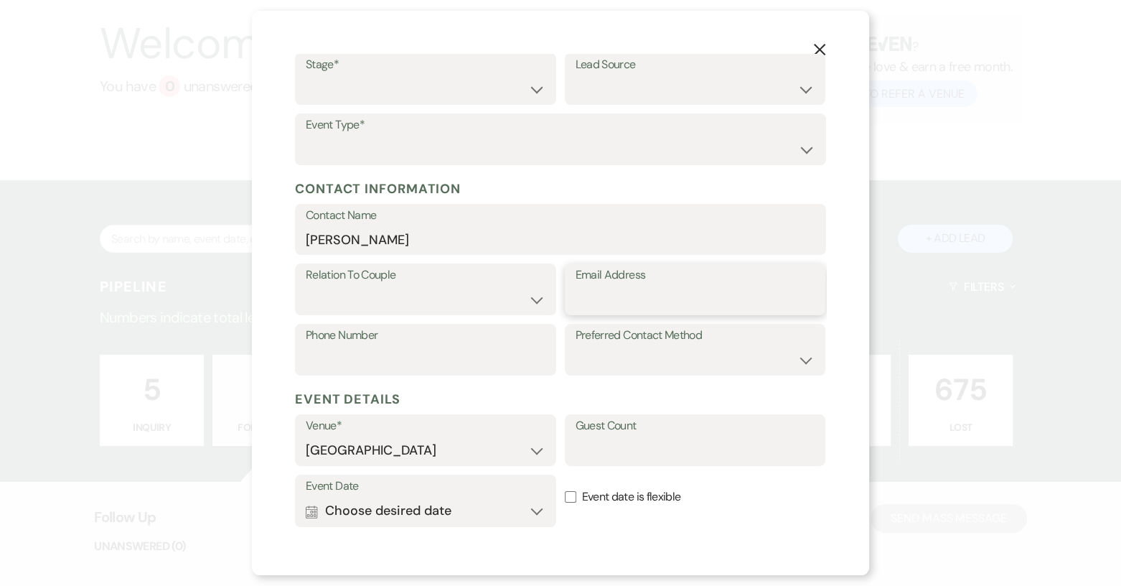
click at [612, 289] on input "Email Address" at bounding box center [696, 300] width 240 height 28
paste input "[EMAIL_ADDRESS][DOMAIN_NAME]"
type input "[EMAIL_ADDRESS][DOMAIN_NAME]"
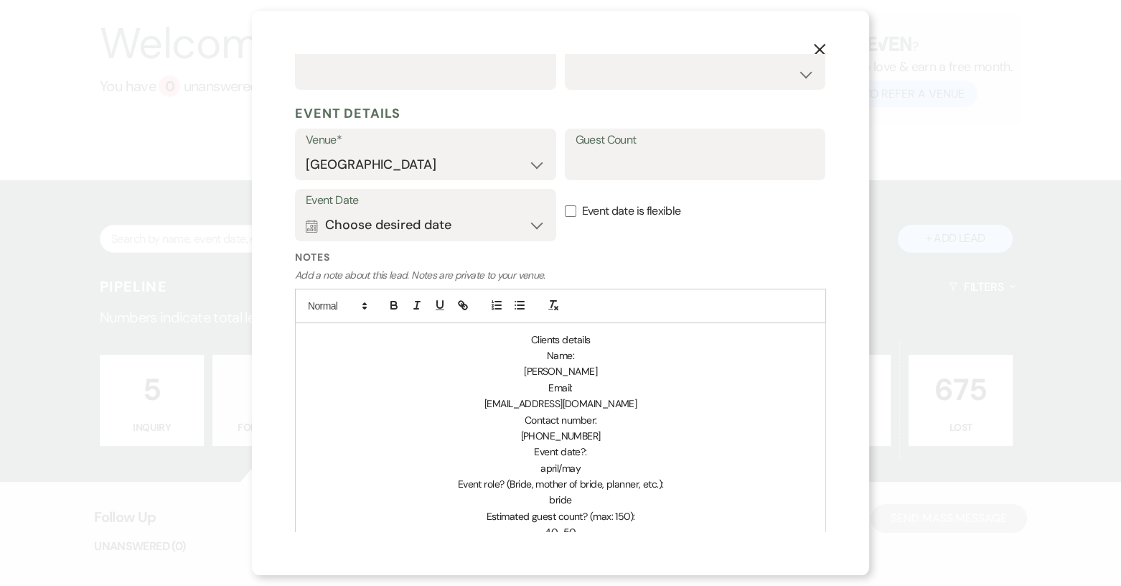
scroll to position [359, 0]
drag, startPoint x: 530, startPoint y: 432, endPoint x: 593, endPoint y: 430, distance: 62.5
click at [593, 430] on p "[PHONE_NUMBER]" at bounding box center [560, 434] width 508 height 16
copy span "18647642477"
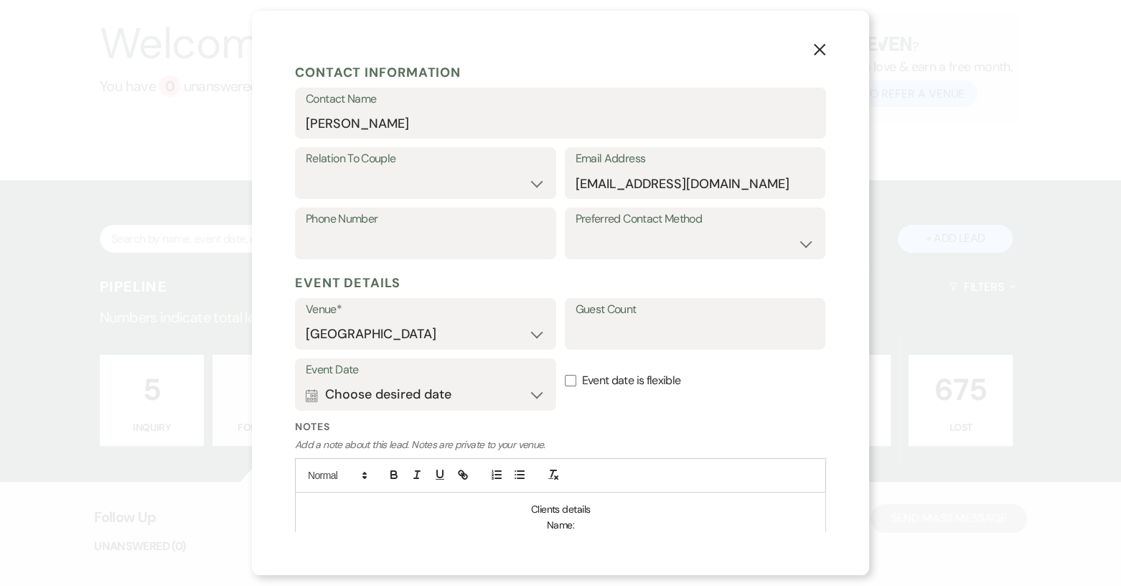
scroll to position [144, 0]
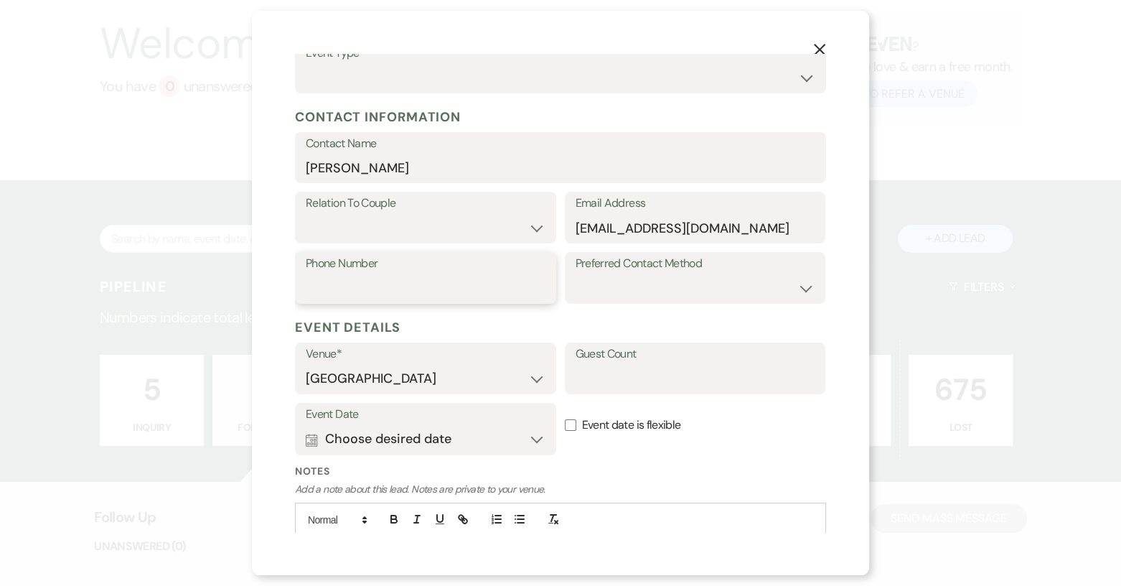
click at [441, 275] on input "Phone Number" at bounding box center [426, 288] width 240 height 28
paste input "18647642477"
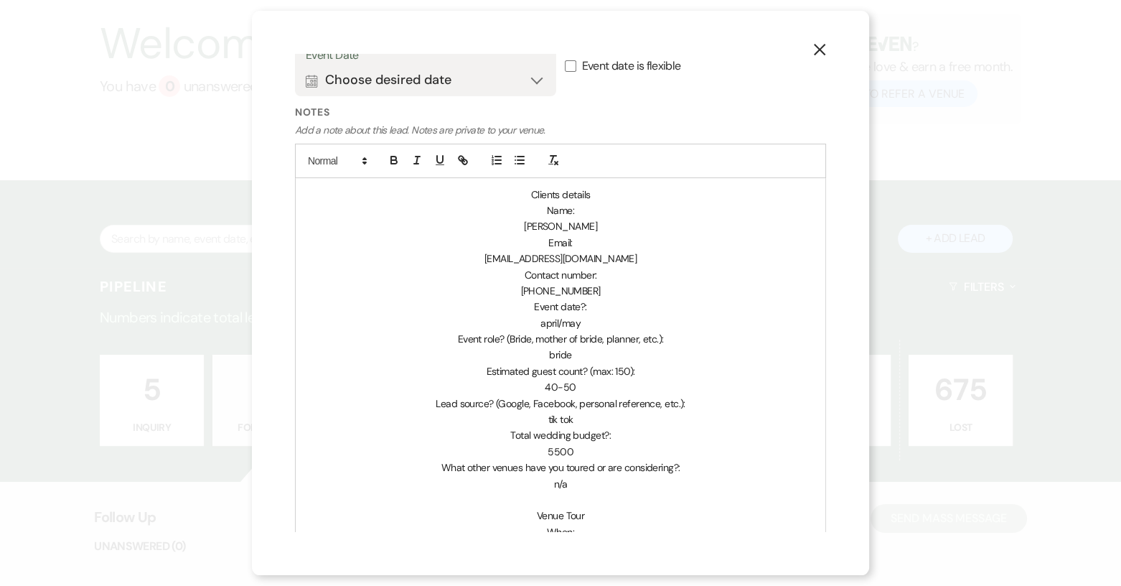
scroll to position [359, 0]
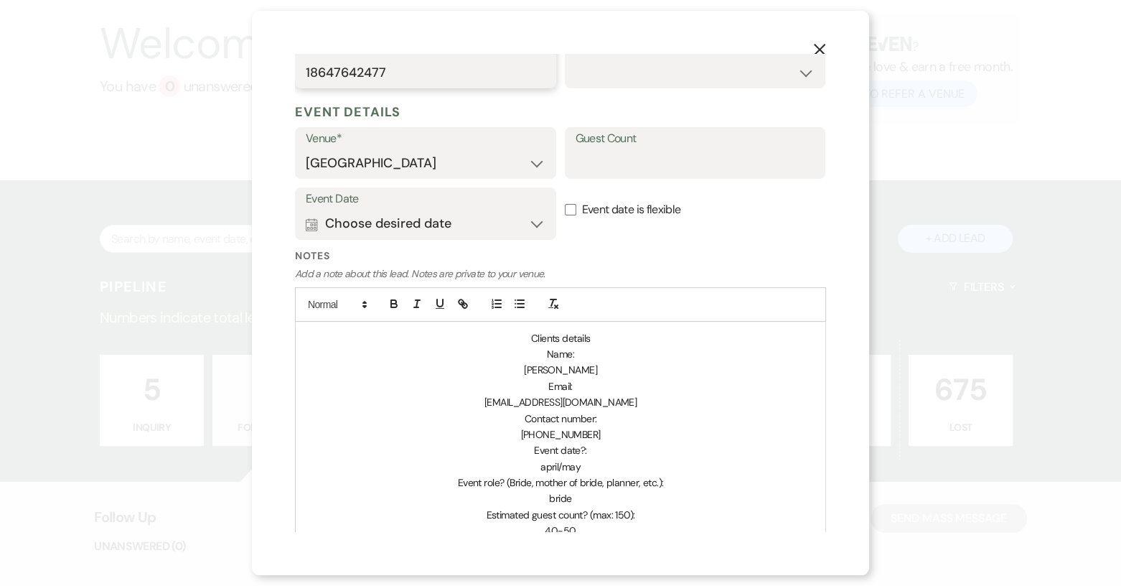
type input "18647642477"
click at [565, 211] on input "Event date is flexible" at bounding box center [570, 209] width 11 height 11
checkbox input "true"
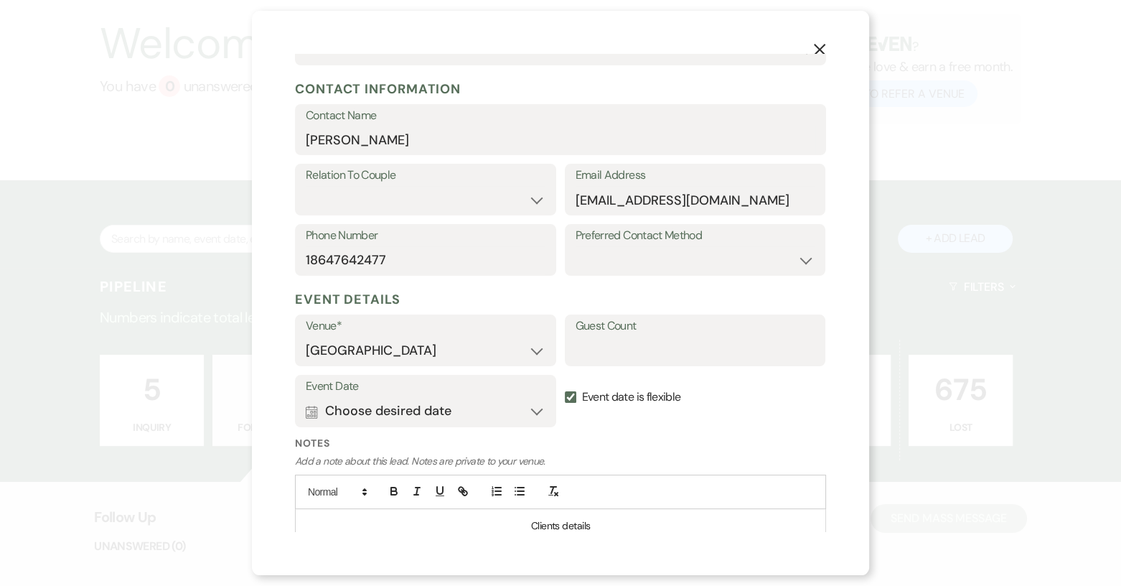
scroll to position [72, 0]
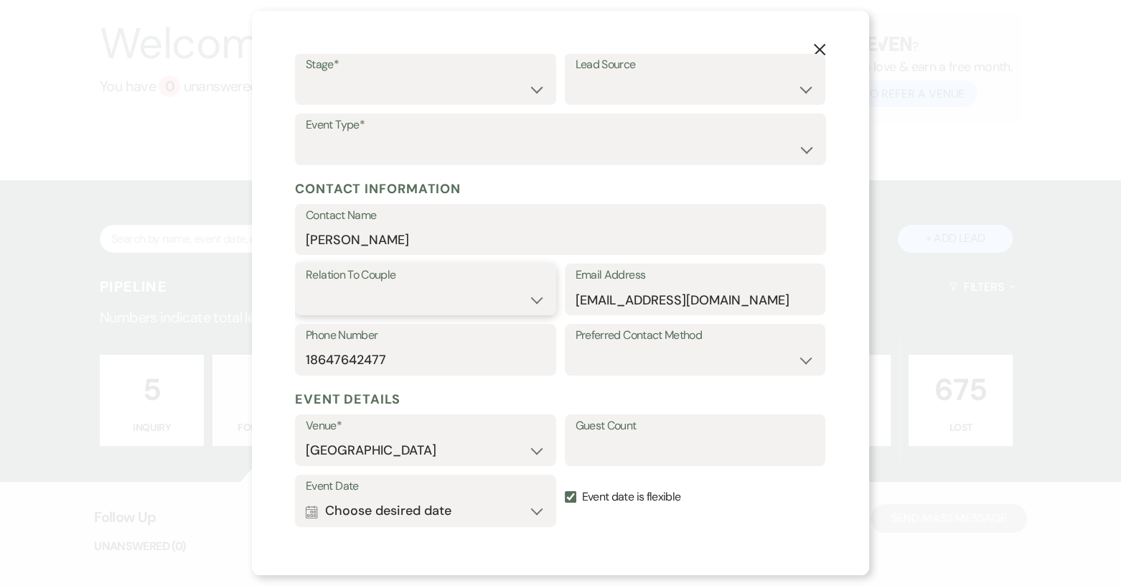
click at [538, 294] on select "Couple Planner Parent of Couple Family Member Friend Other" at bounding box center [426, 300] width 240 height 28
select select "1"
click at [306, 286] on select "Couple Planner Parent of Couple Family Member Friend Other" at bounding box center [426, 300] width 240 height 28
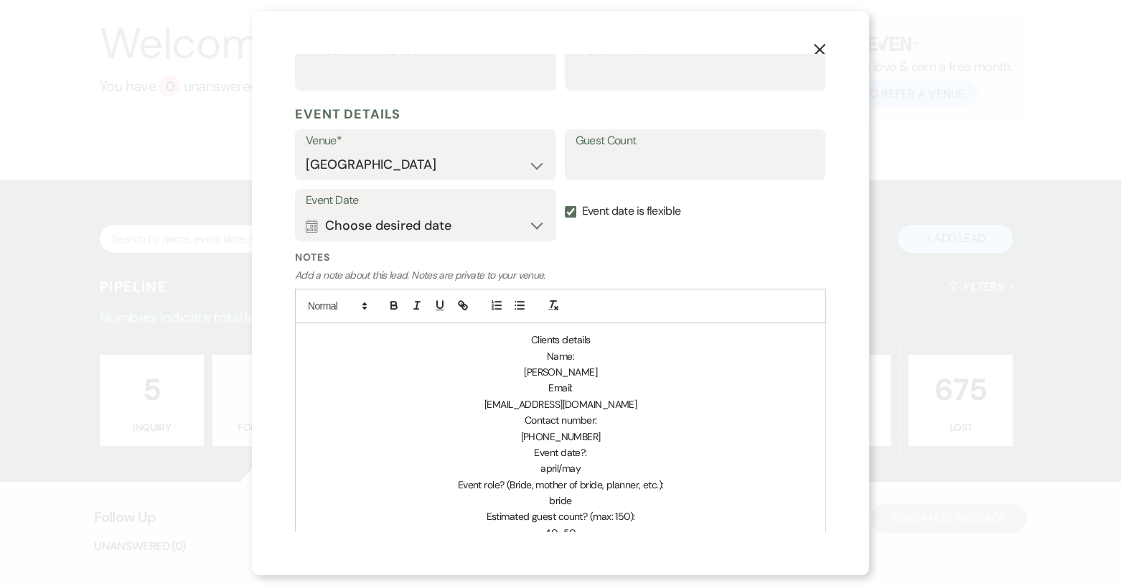
scroll to position [502, 0]
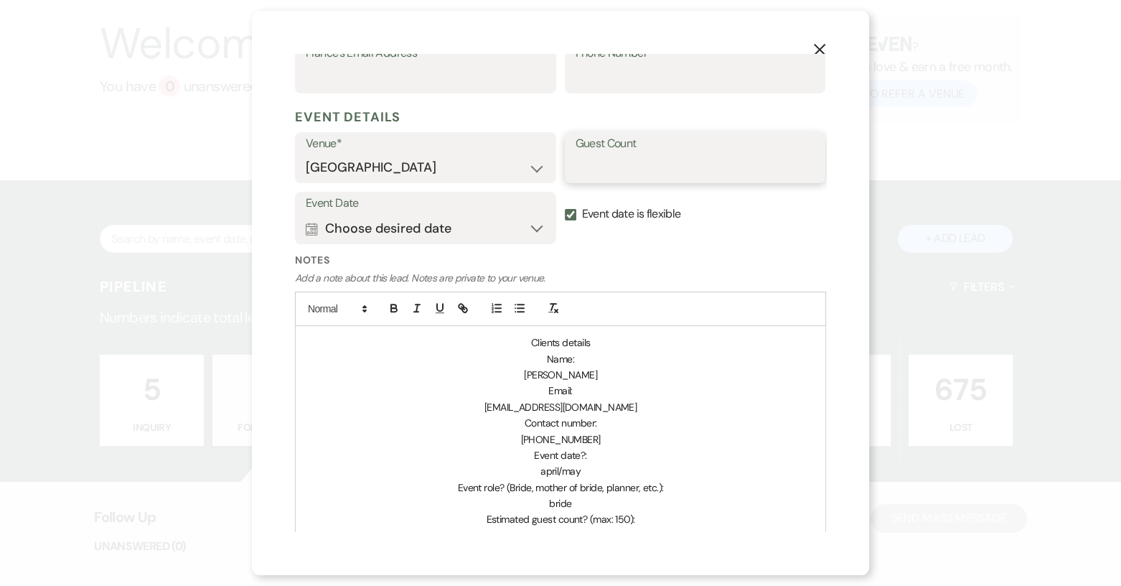
click at [594, 169] on input "Guest Count" at bounding box center [696, 168] width 240 height 28
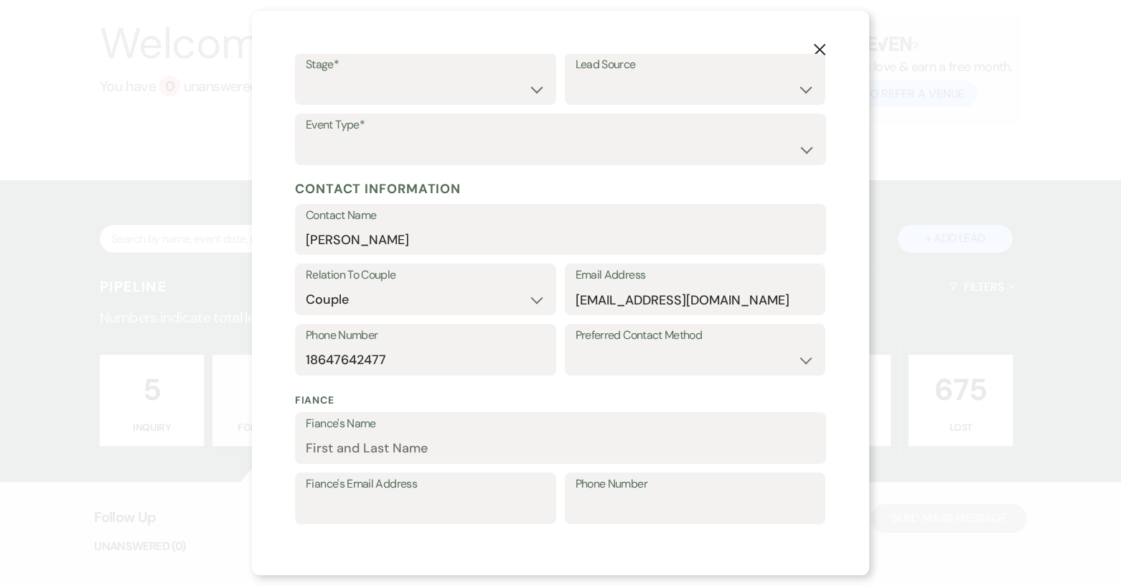
scroll to position [0, 0]
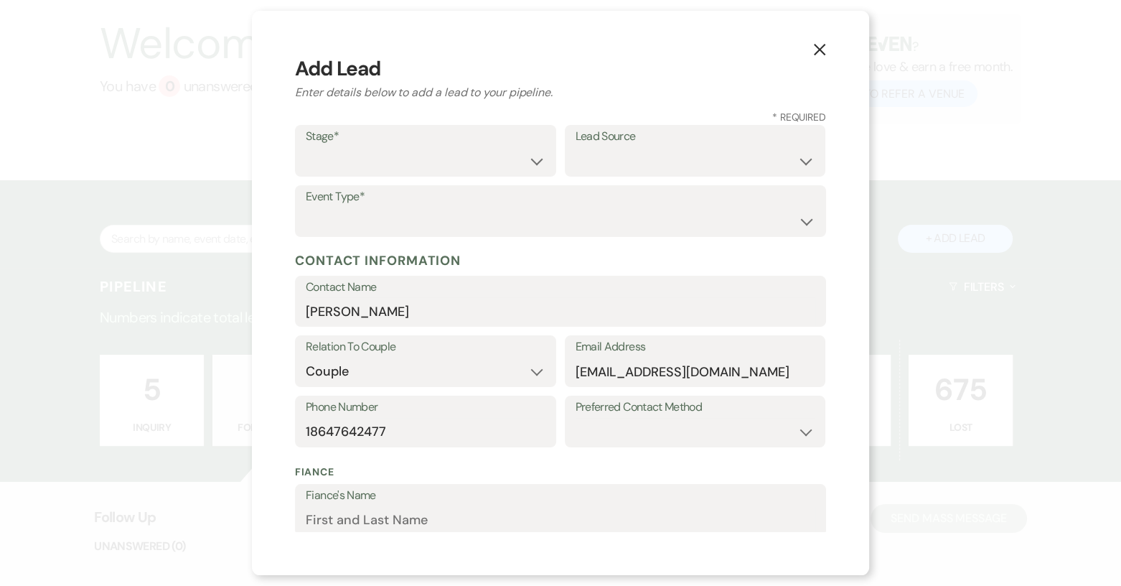
type input "40-50"
click at [793, 169] on select "Weven Venue Website Instagram Facebook Pinterest Google The Knot Wedding Wire H…" at bounding box center [696, 161] width 240 height 28
select select "19"
click at [576, 147] on select "Weven Venue Website Instagram Facebook Pinterest Google The Knot Wedding Wire H…" at bounding box center [696, 161] width 240 height 28
click at [535, 164] on select "Inquiry Follow Up Tour Requested Tour Confirmed Toured Proposal Sent Booked Lost" at bounding box center [426, 161] width 240 height 28
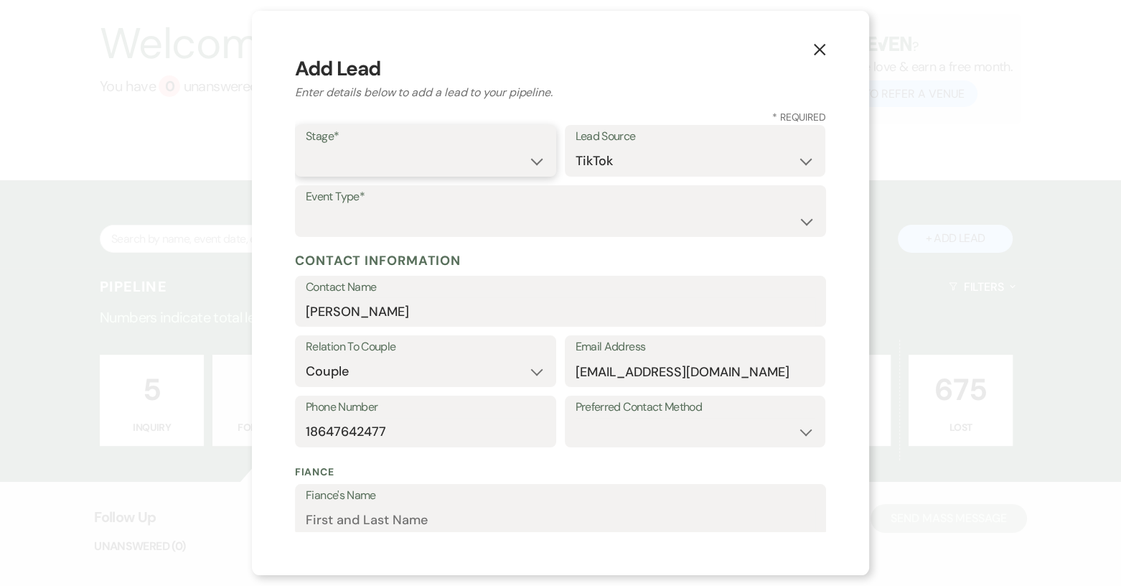
select select "4"
click at [306, 147] on select "Inquiry Follow Up Tour Requested Tour Confirmed Toured Proposal Sent Booked Lost" at bounding box center [426, 161] width 240 height 28
click at [759, 220] on select "Wedding Anniversary Party Baby Shower Bachelorette / Bachelor Party Birthday Pa…" at bounding box center [561, 221] width 510 height 28
select select "1"
click at [306, 207] on select "Wedding Anniversary Party Baby Shower Bachelorette / Bachelor Party Birthday Pa…" at bounding box center [561, 221] width 510 height 28
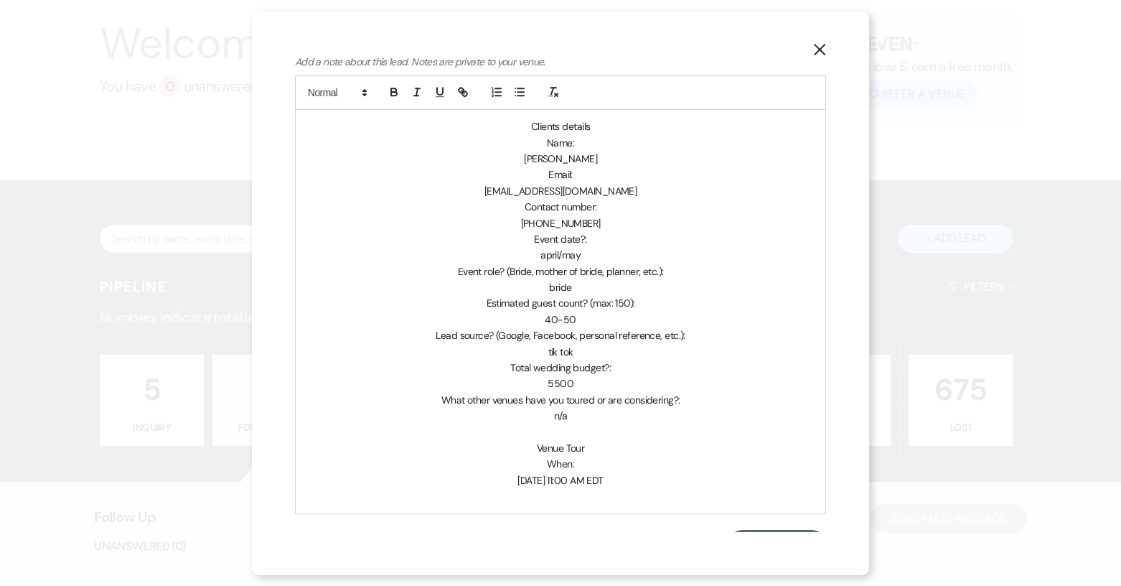
scroll to position [743, 0]
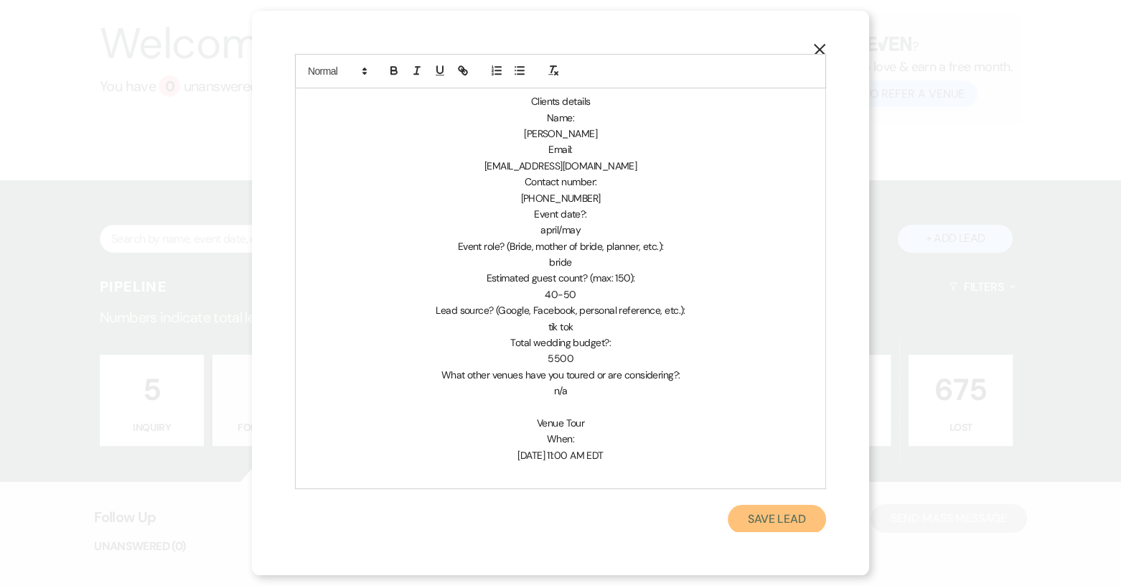
click at [781, 520] on button "Save Lead" at bounding box center [777, 519] width 98 height 29
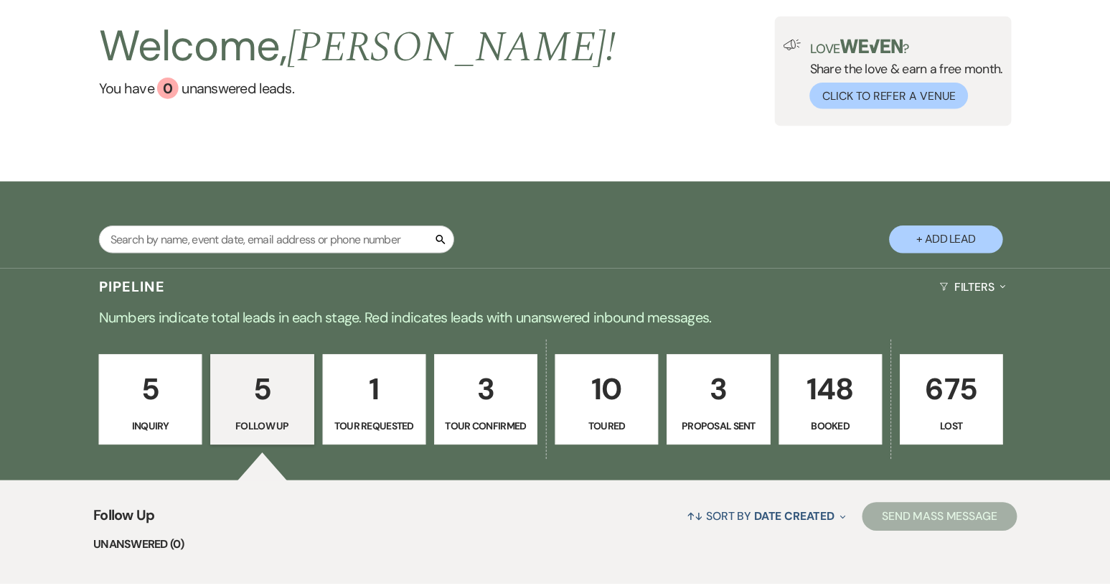
scroll to position [79, 0]
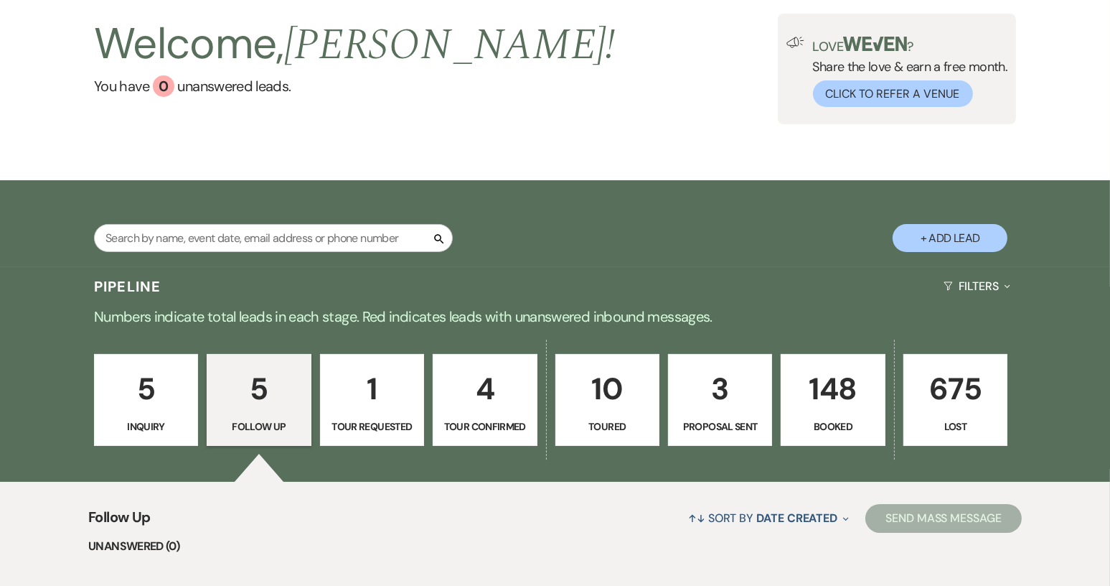
click at [458, 405] on p "4" at bounding box center [484, 389] width 85 height 48
select select "4"
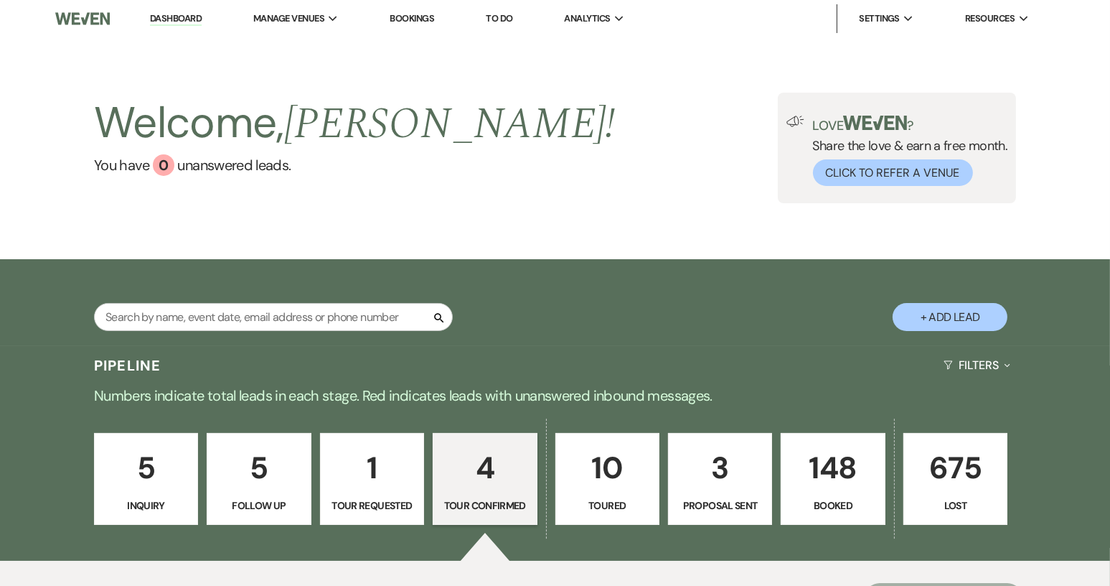
click at [182, 19] on link "Dashboard" at bounding box center [176, 19] width 52 height 14
